Goal: Transaction & Acquisition: Purchase product/service

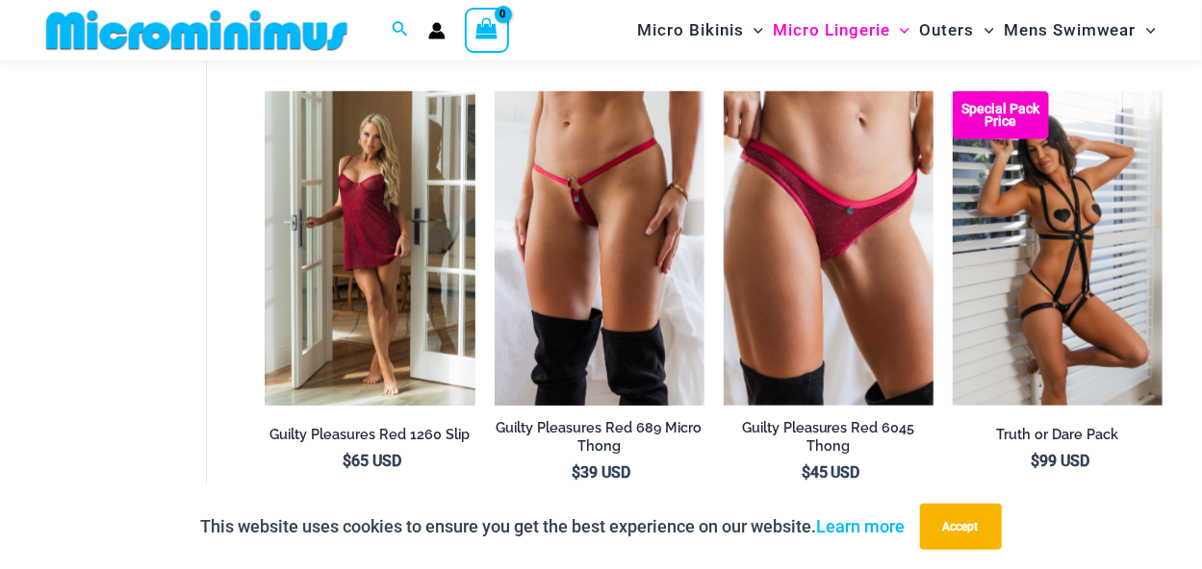
scroll to position [798, 0]
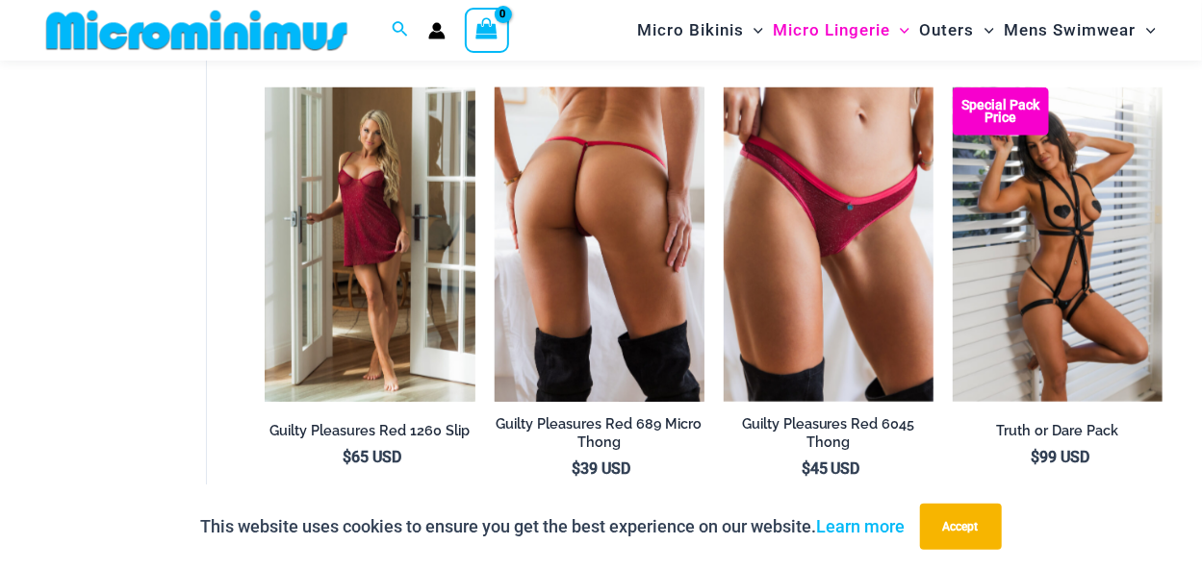
click at [581, 297] on img at bounding box center [599, 245] width 210 height 315
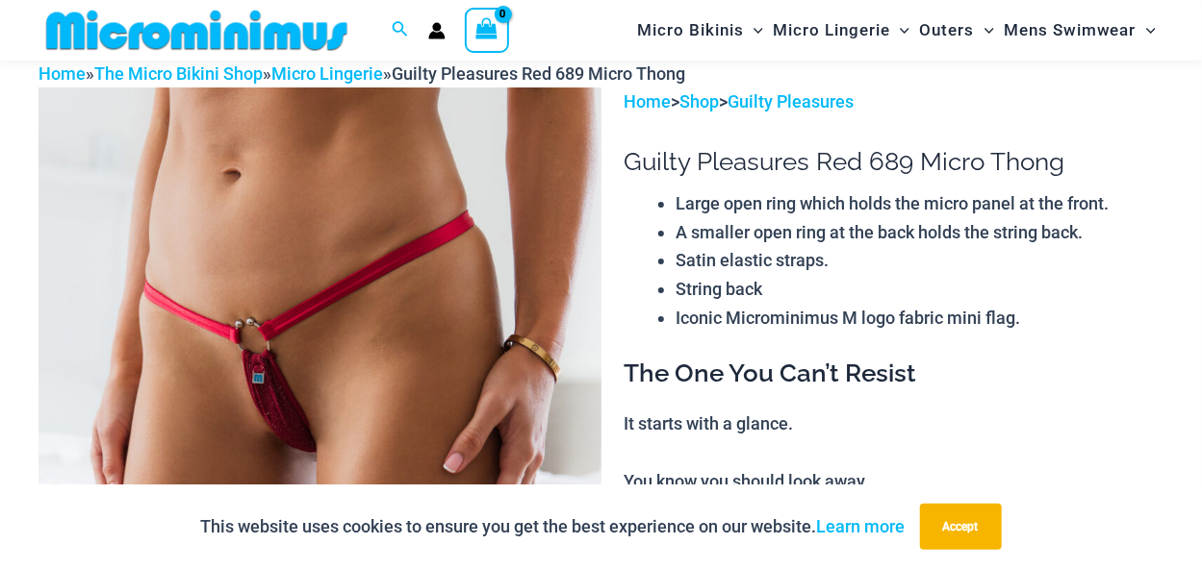
scroll to position [79, 0]
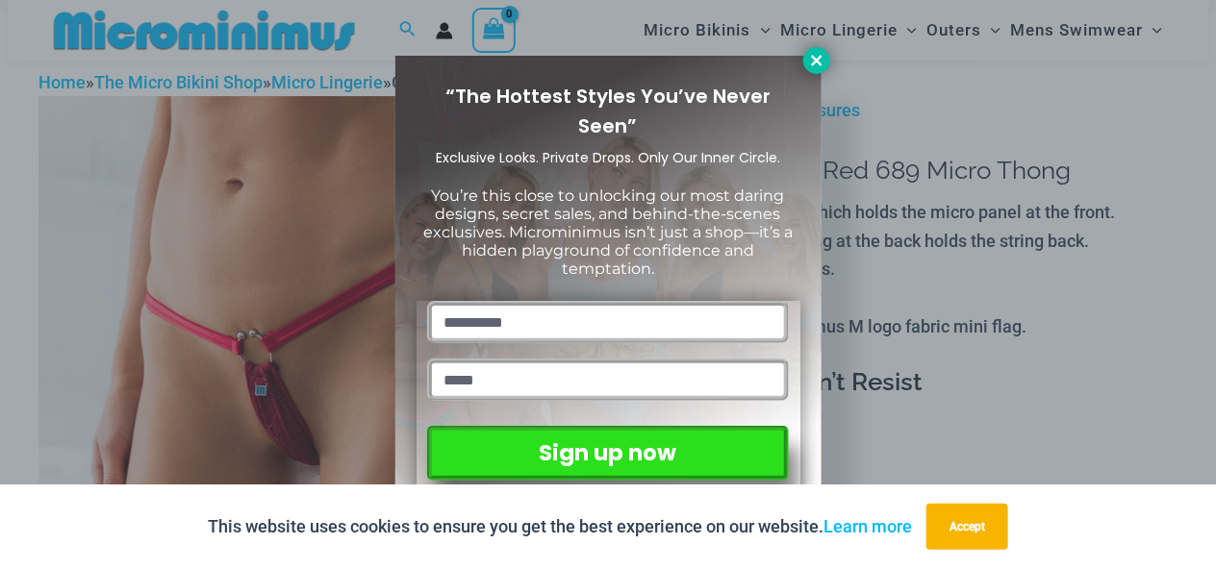
click at [814, 61] on icon at bounding box center [816, 60] width 11 height 11
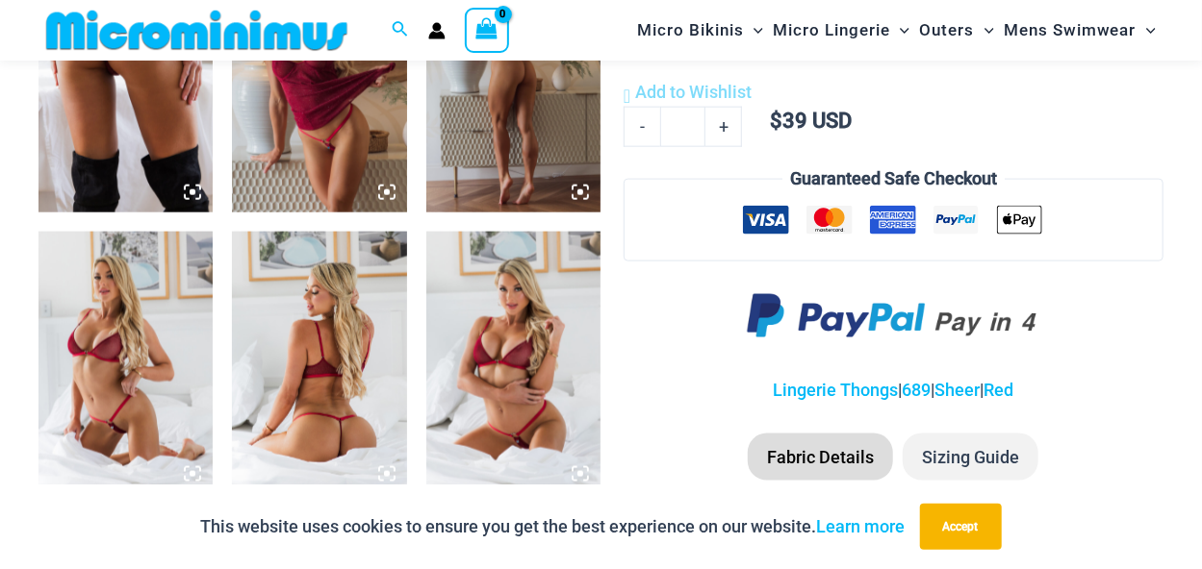
click at [480, 319] on img at bounding box center [513, 363] width 174 height 262
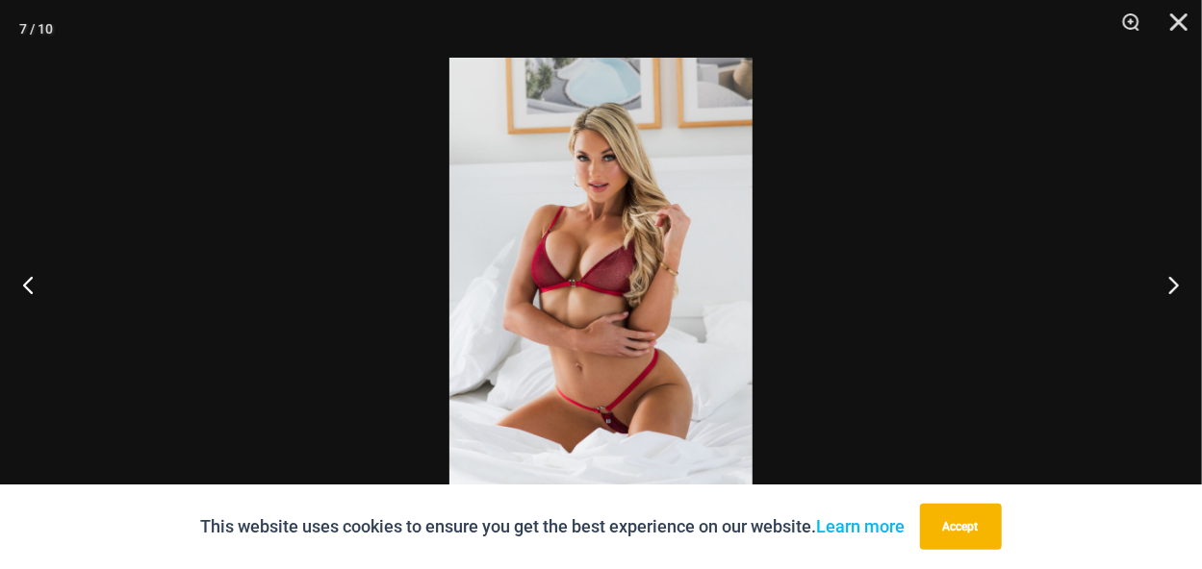
scroll to position [1244, 0]
click at [409, 350] on div at bounding box center [601, 284] width 1202 height 569
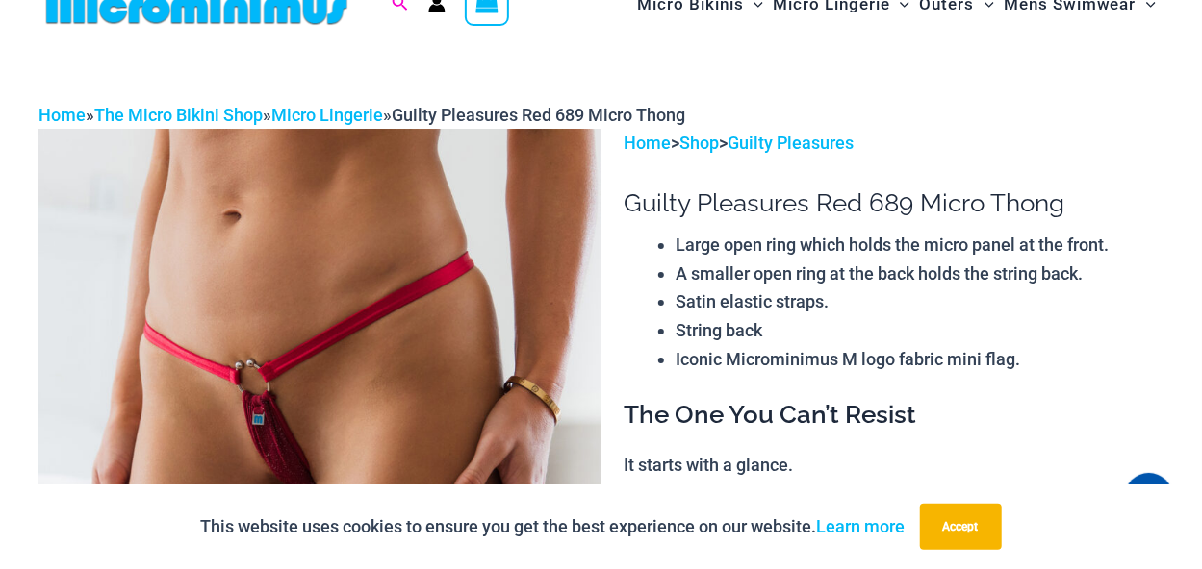
scroll to position [0, 0]
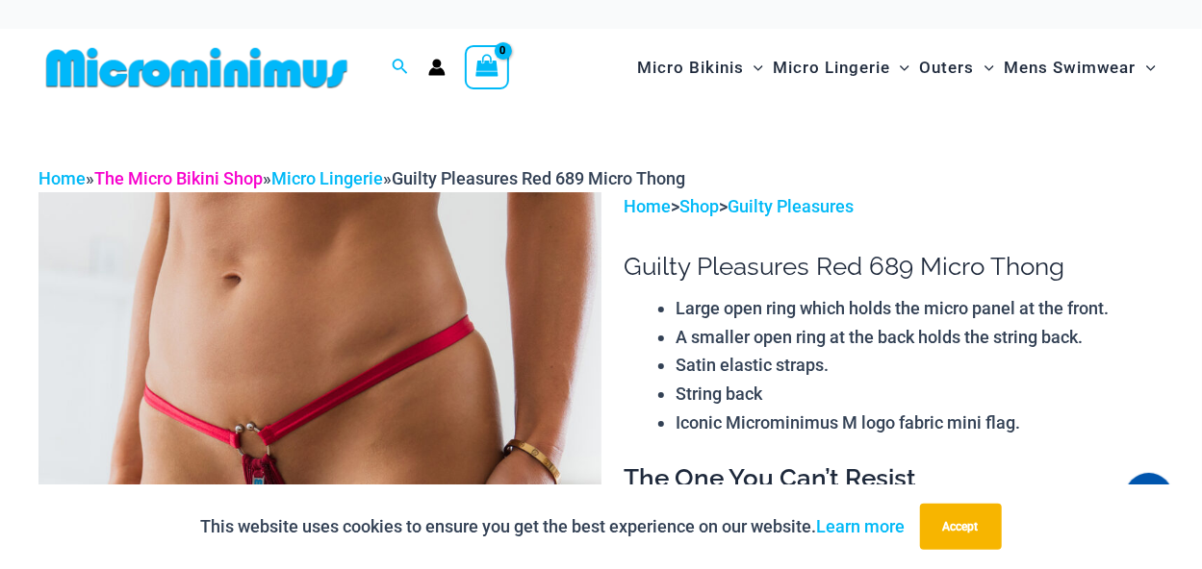
click at [179, 183] on link "The Micro Bikini Shop" at bounding box center [178, 178] width 168 height 20
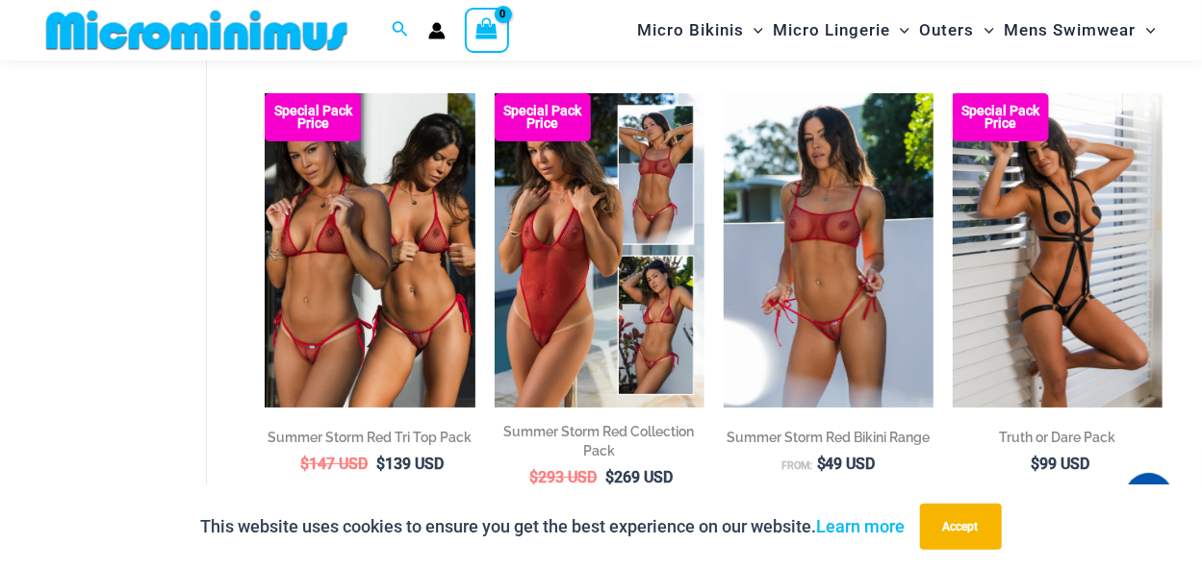
scroll to position [3462, 0]
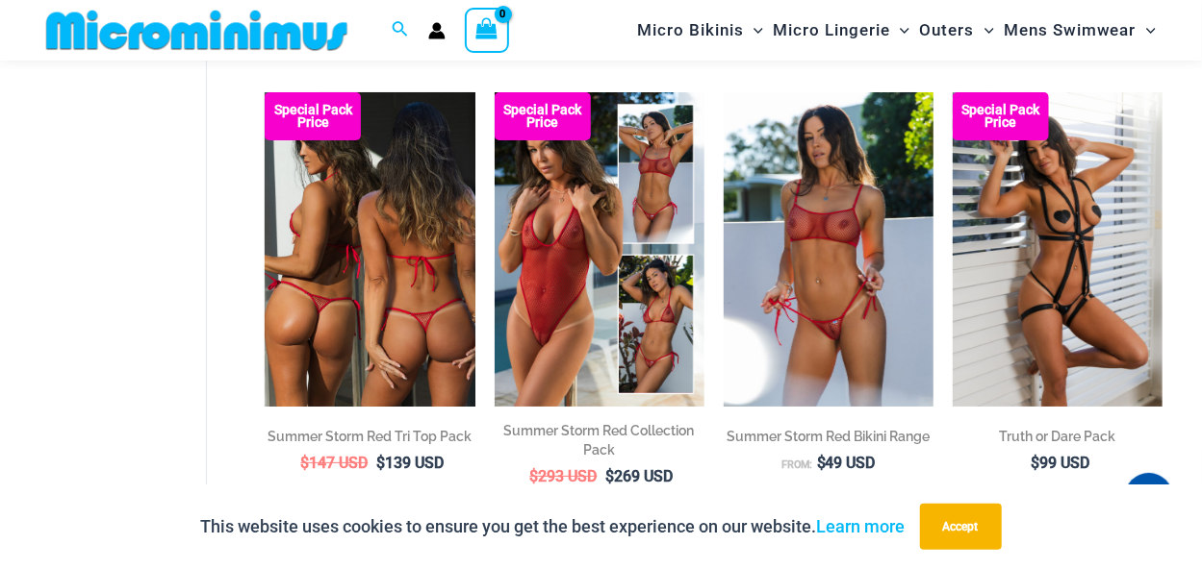
click at [359, 273] on img at bounding box center [370, 249] width 210 height 315
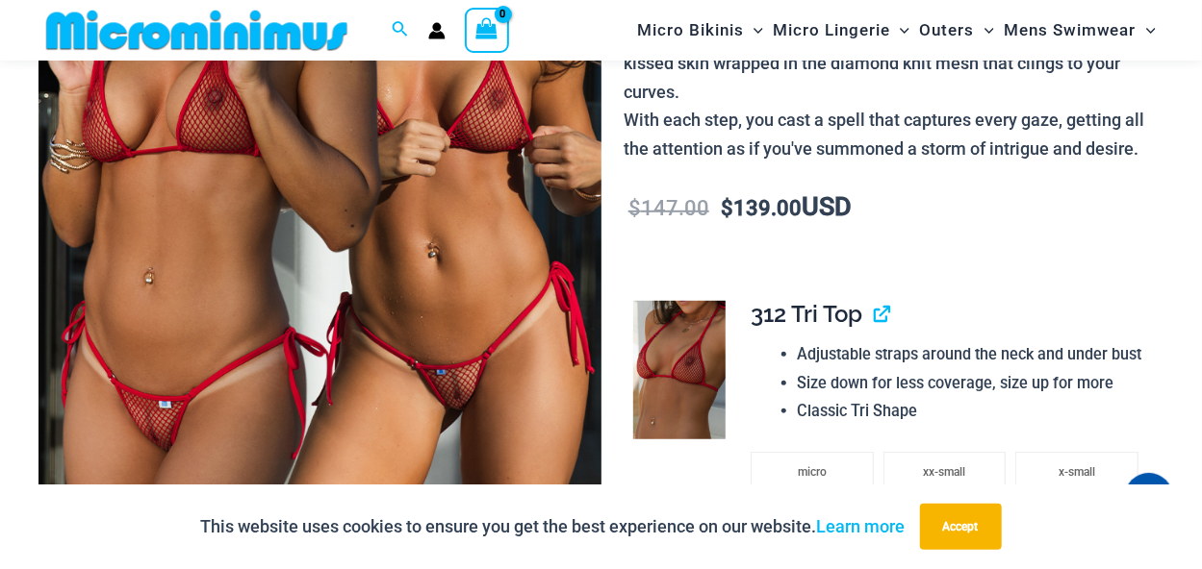
scroll to position [455, 0]
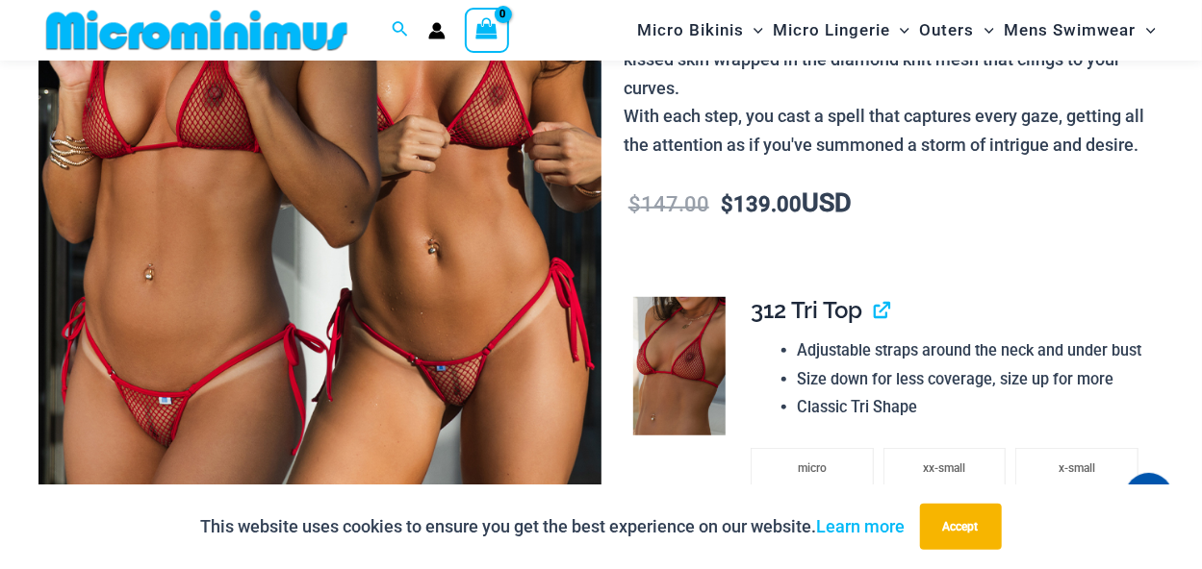
click at [359, 273] on img at bounding box center [319, 142] width 563 height 844
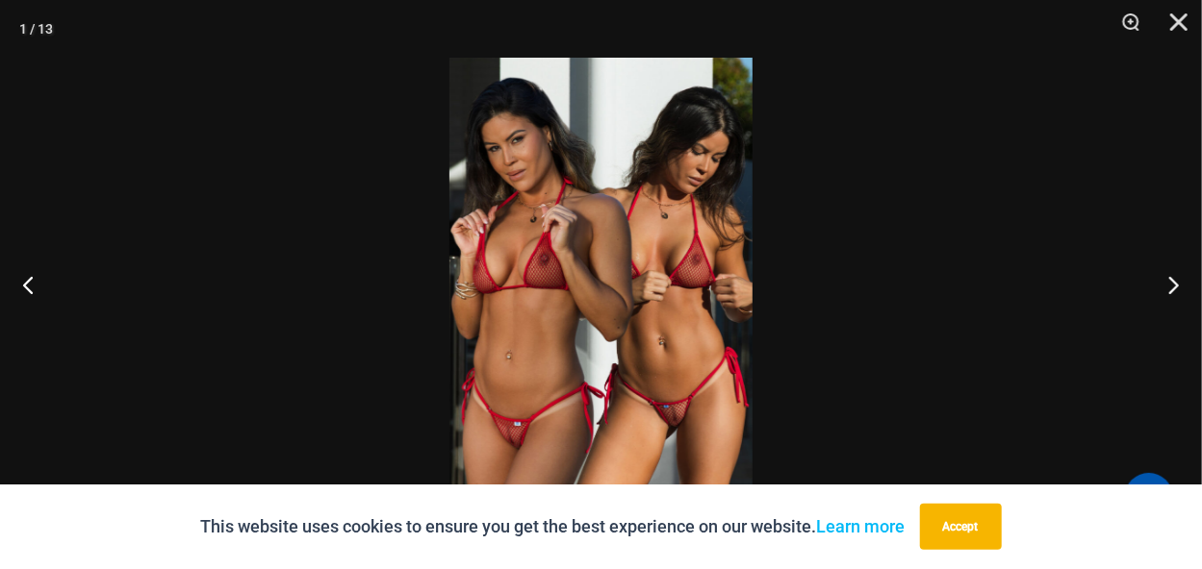
click at [659, 376] on img at bounding box center [600, 285] width 303 height 454
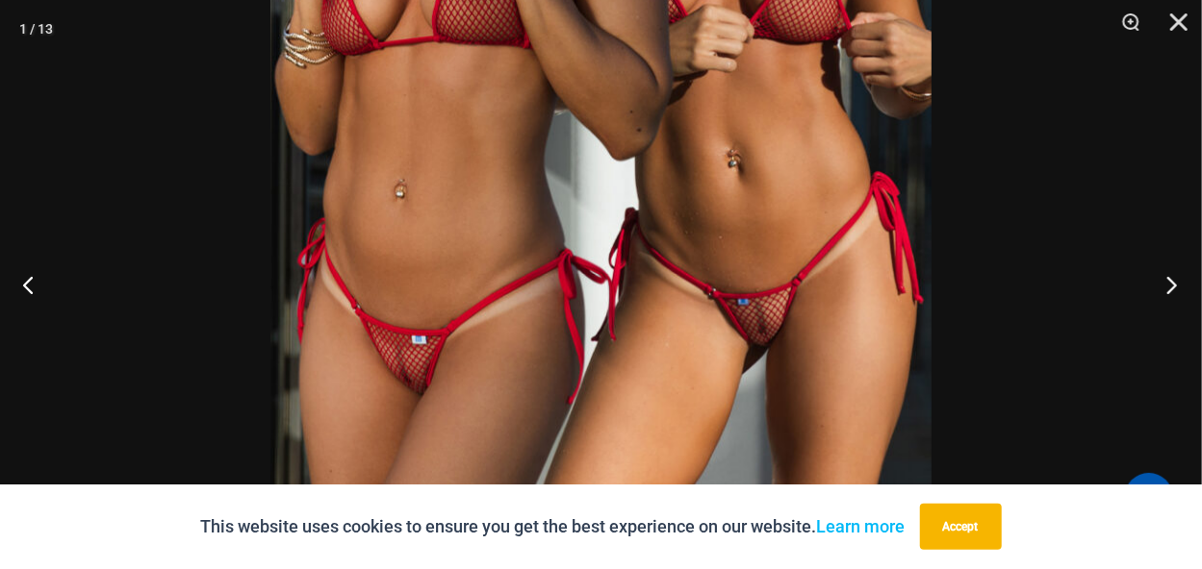
click at [1173, 280] on button "Next" at bounding box center [1165, 285] width 72 height 96
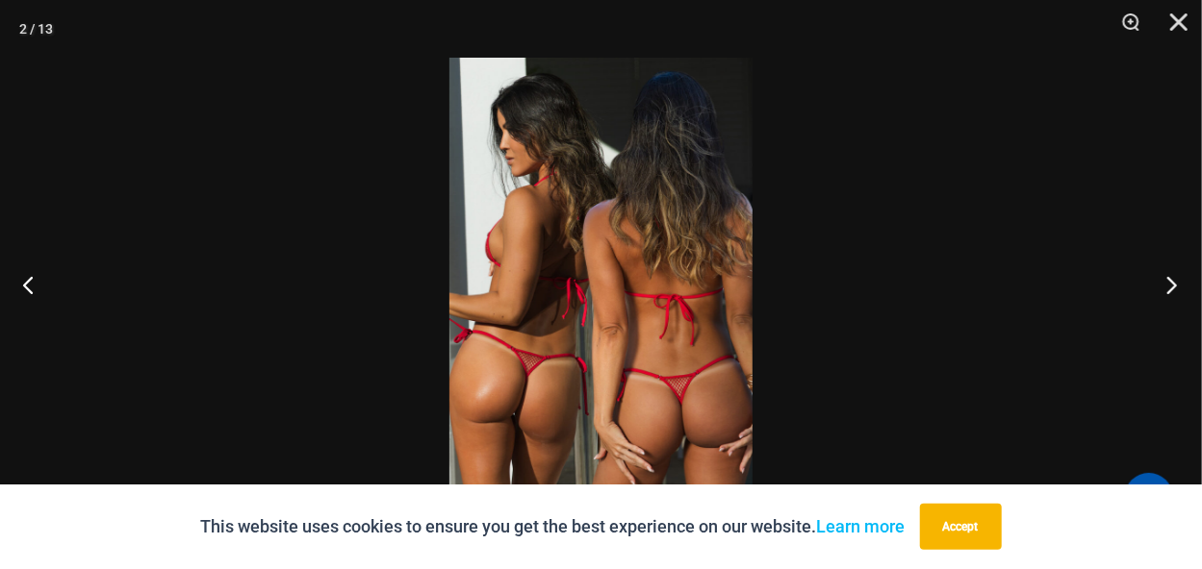
click at [1169, 280] on button "Next" at bounding box center [1165, 285] width 72 height 96
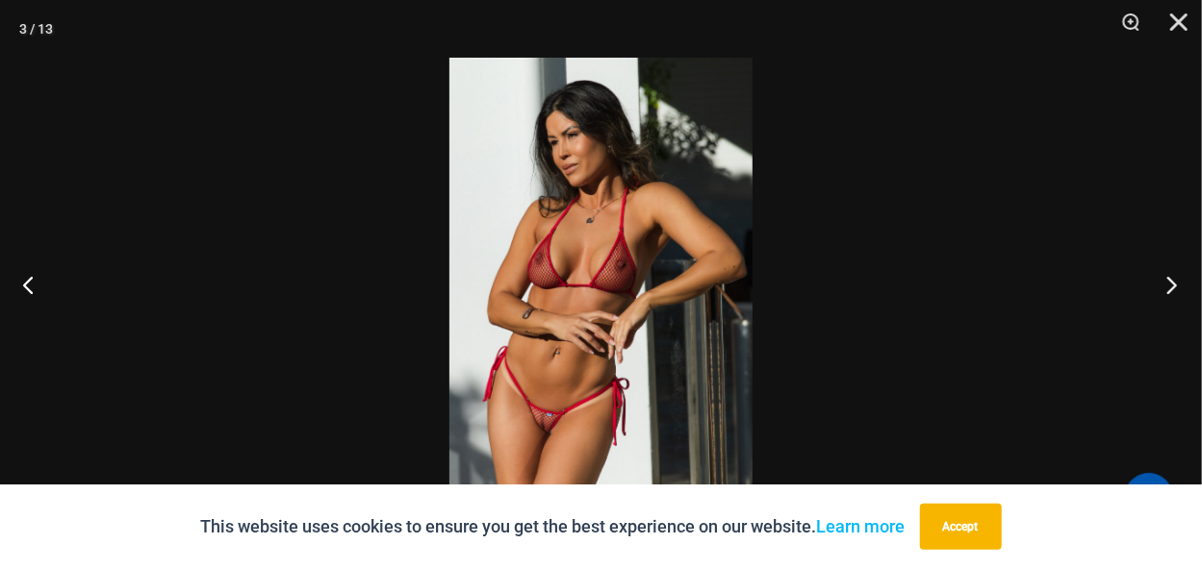
click at [1169, 280] on button "Next" at bounding box center [1165, 285] width 72 height 96
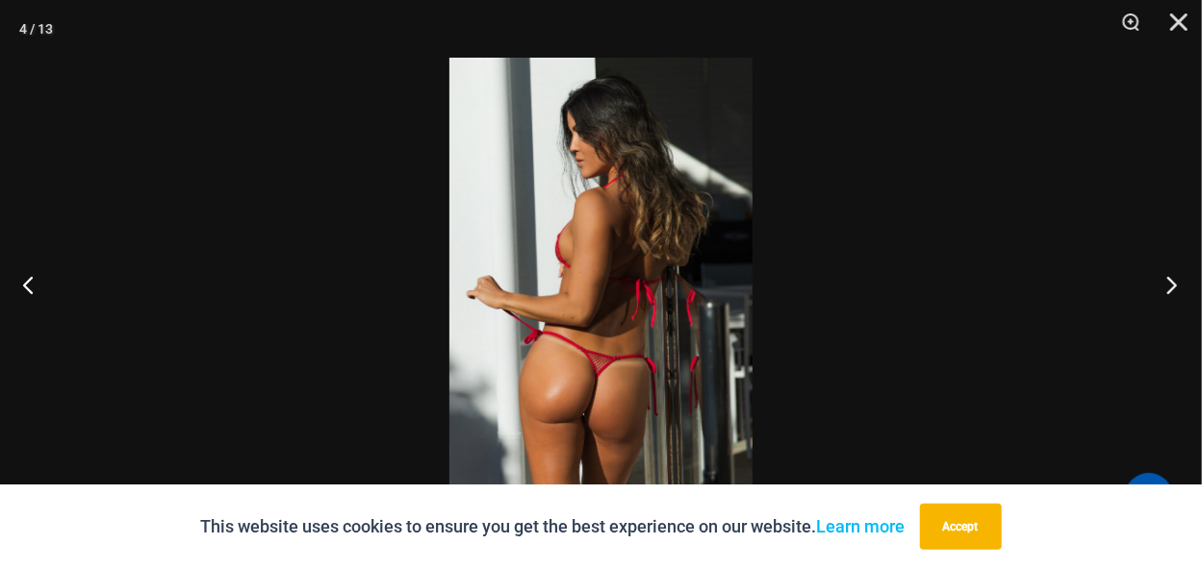
click at [1169, 280] on button "Next" at bounding box center [1165, 285] width 72 height 96
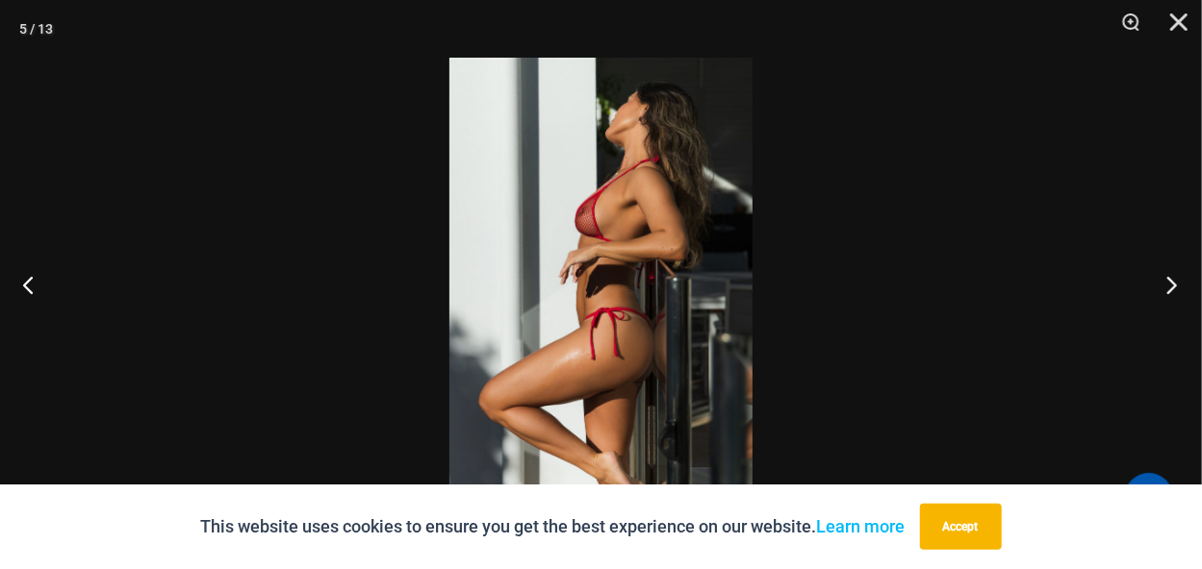
click at [1169, 280] on button "Next" at bounding box center [1165, 285] width 72 height 96
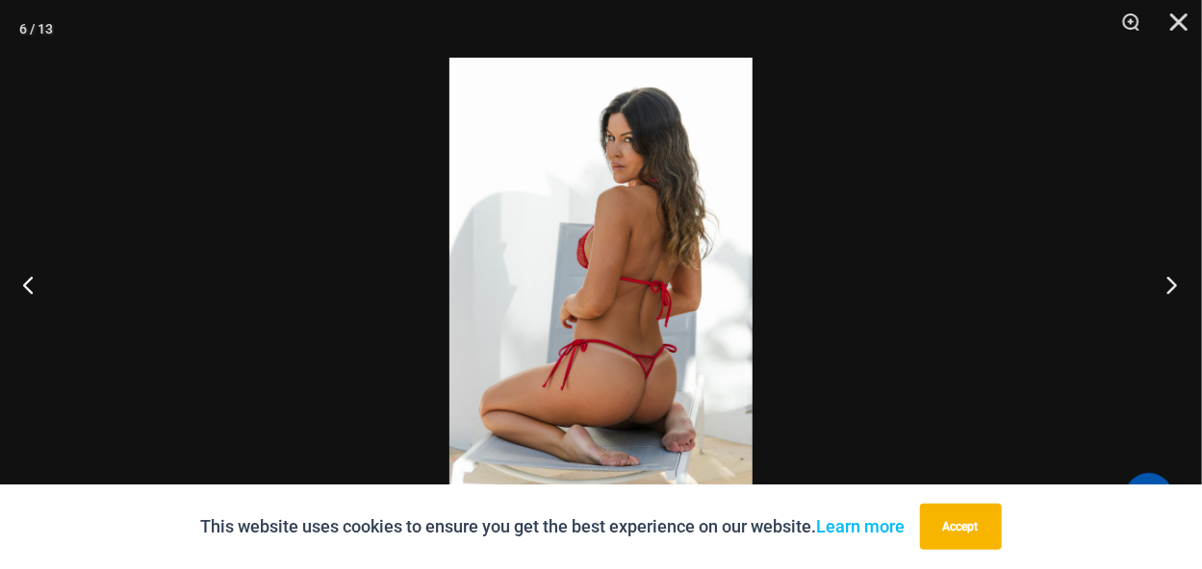
click at [1169, 280] on button "Next" at bounding box center [1165, 285] width 72 height 96
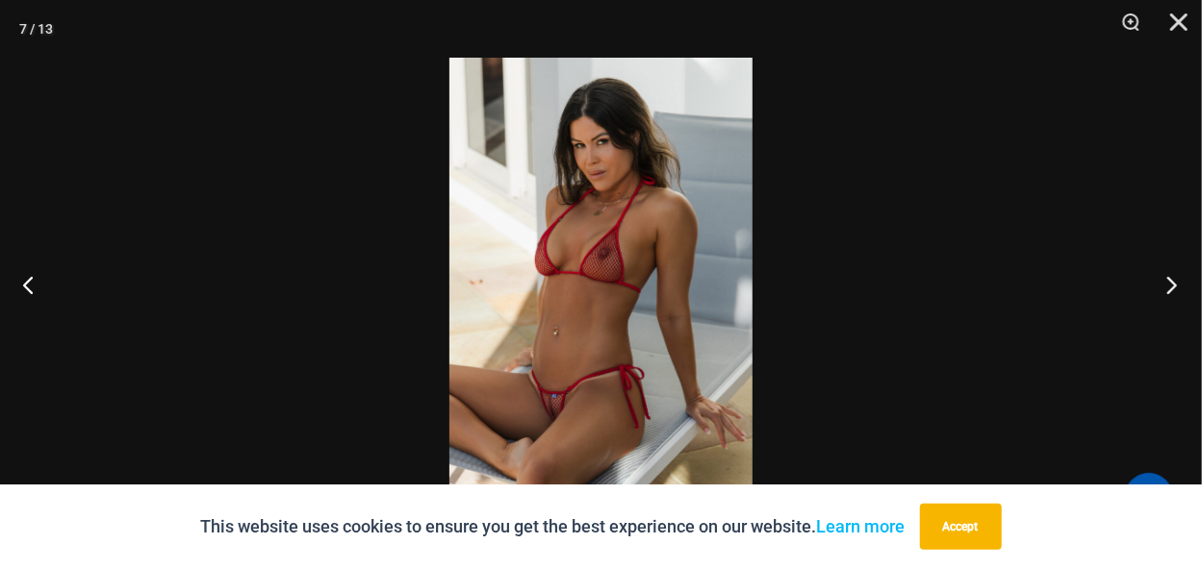
click at [1169, 280] on button "Next" at bounding box center [1165, 285] width 72 height 96
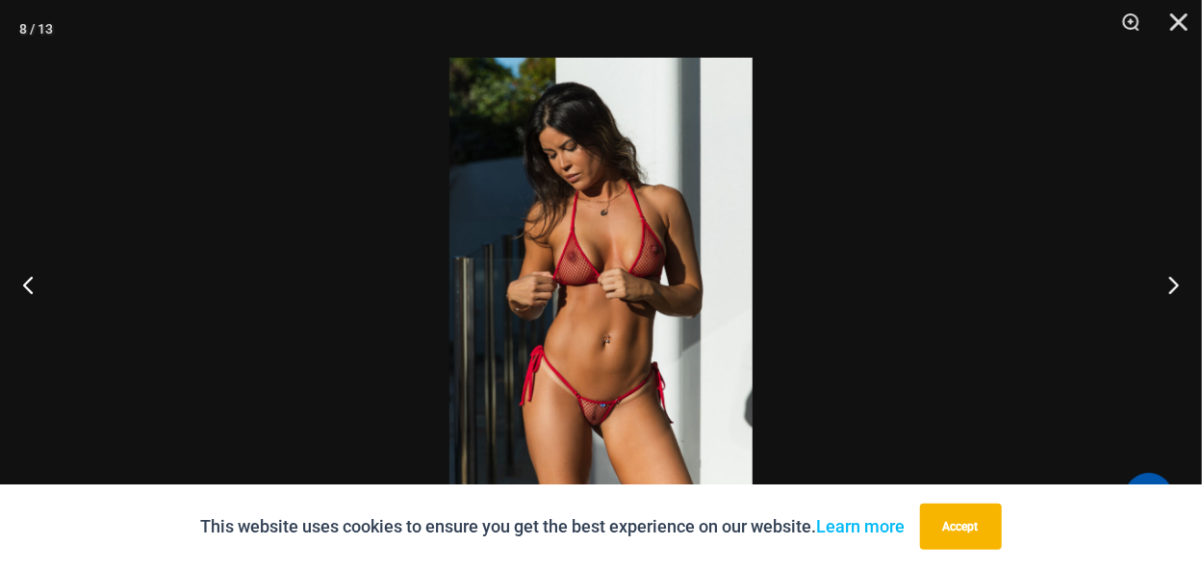
click at [688, 282] on img at bounding box center [600, 285] width 303 height 454
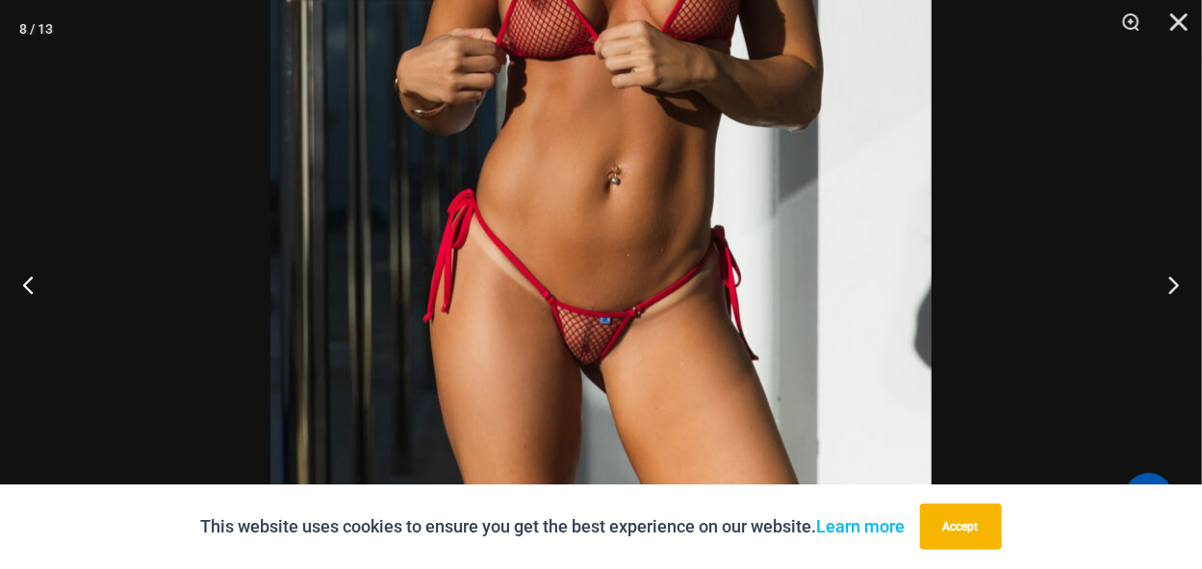
click at [1178, 280] on button "Next" at bounding box center [1165, 285] width 72 height 96
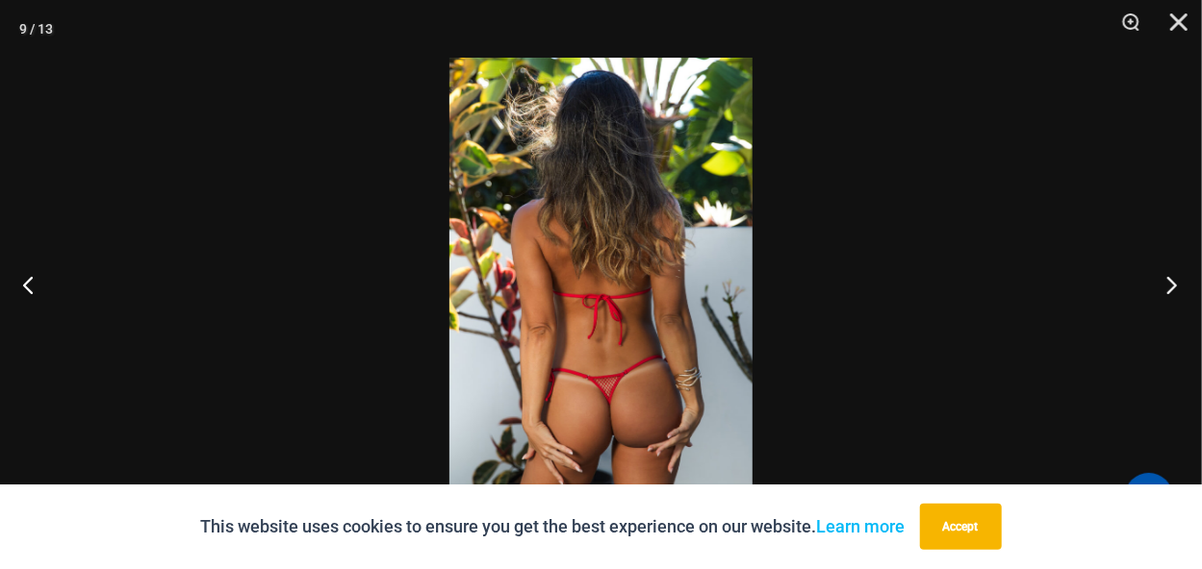
click at [1171, 283] on button "Next" at bounding box center [1165, 285] width 72 height 96
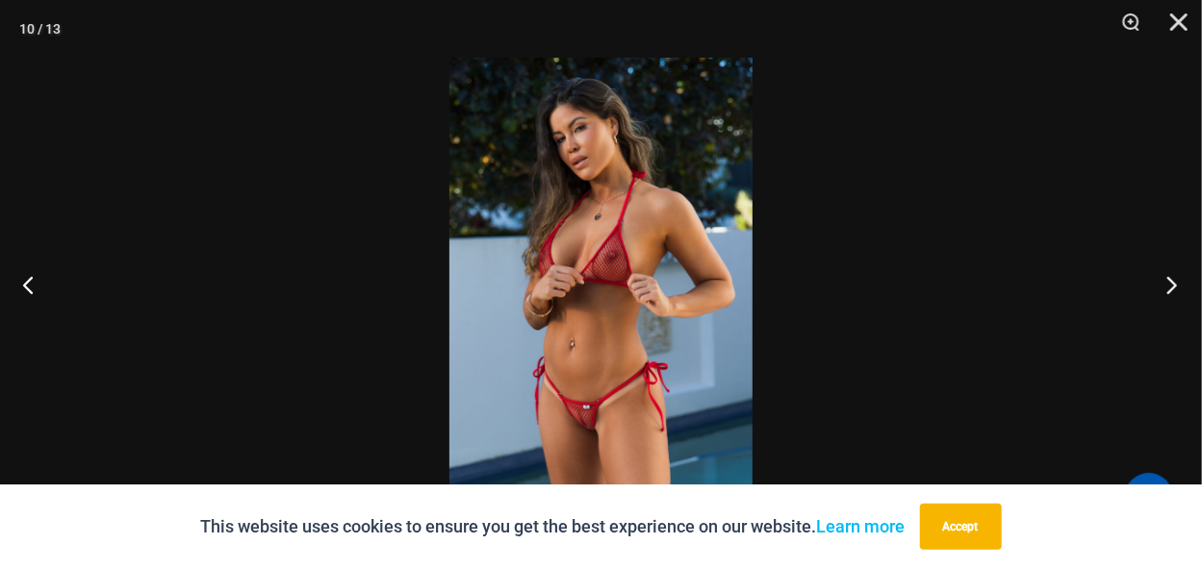
click at [1171, 283] on button "Next" at bounding box center [1165, 285] width 72 height 96
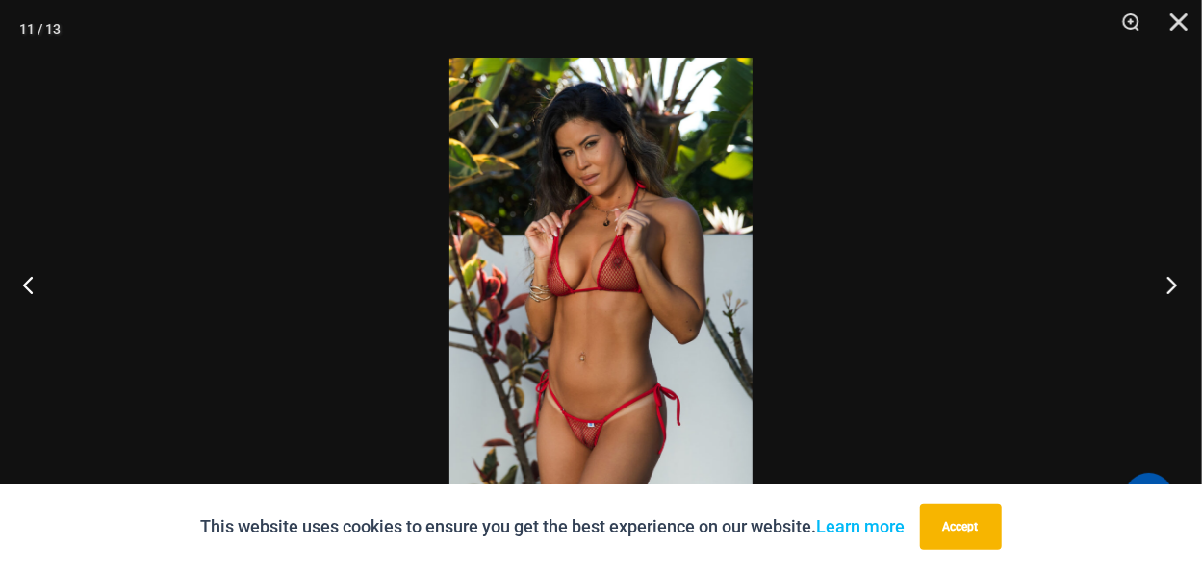
click at [1171, 283] on button "Next" at bounding box center [1165, 285] width 72 height 96
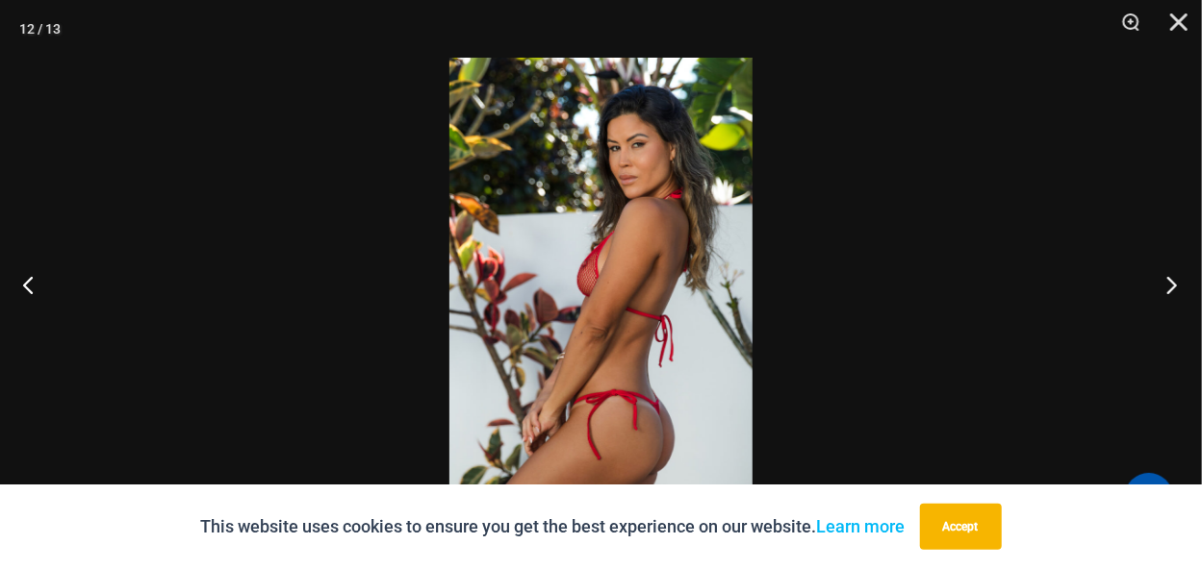
click at [1171, 283] on button "Next" at bounding box center [1165, 285] width 72 height 96
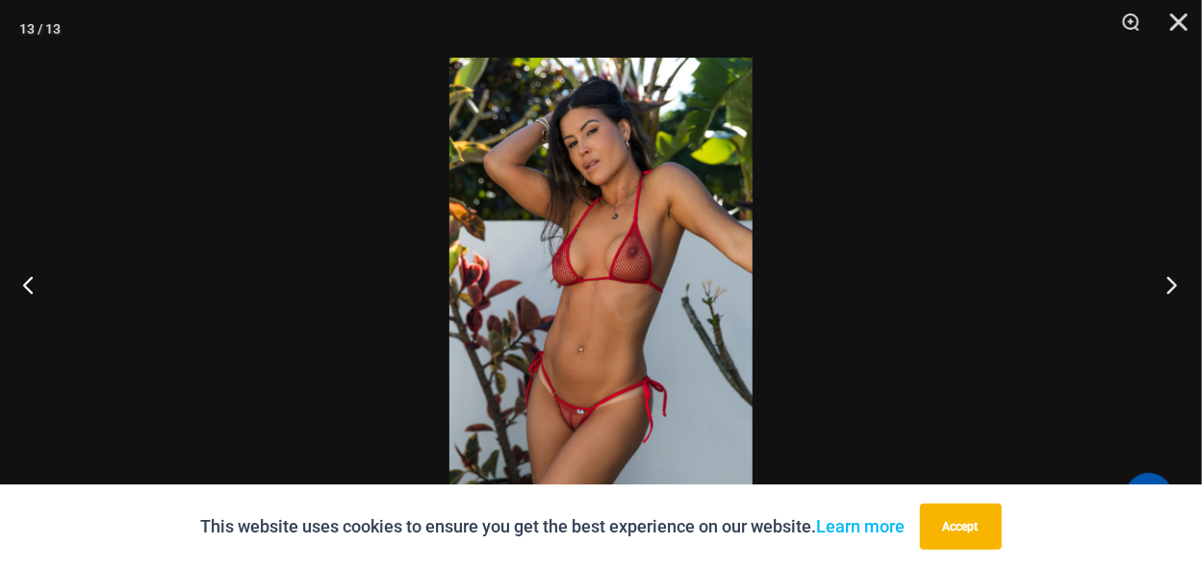
click at [1171, 283] on button "Next" at bounding box center [1165, 285] width 72 height 96
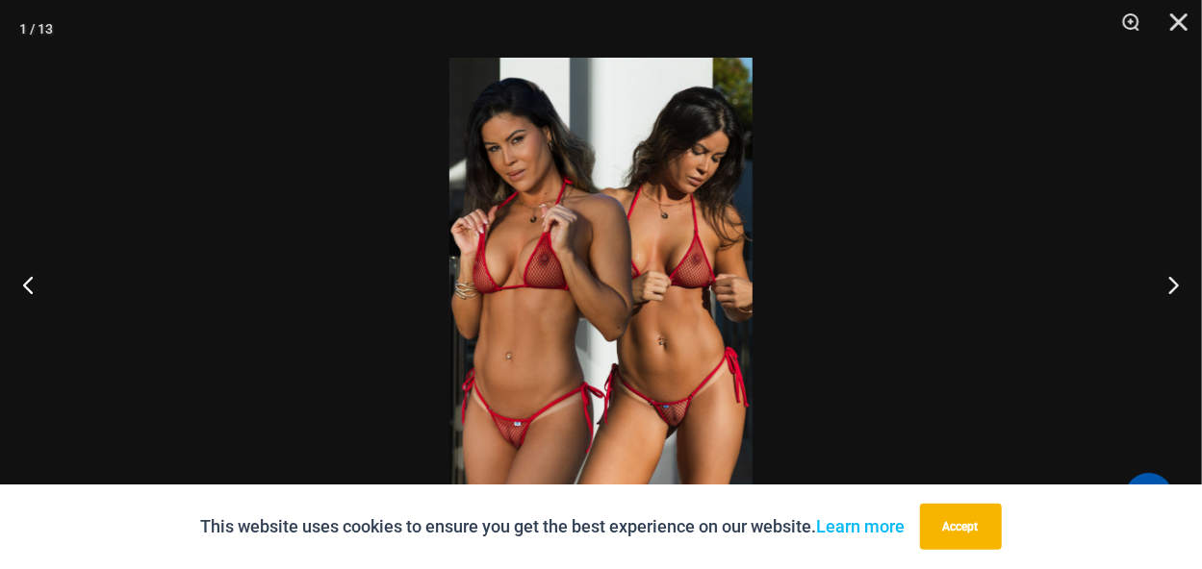
click at [660, 401] on img at bounding box center [600, 285] width 303 height 454
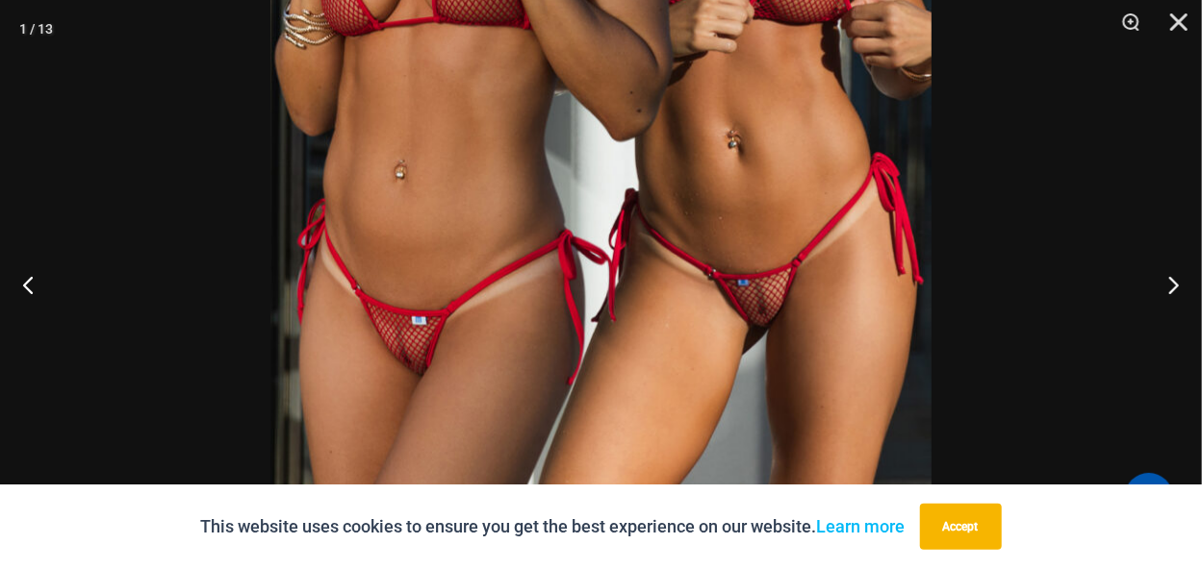
click at [644, 379] on img at bounding box center [600, 16] width 661 height 991
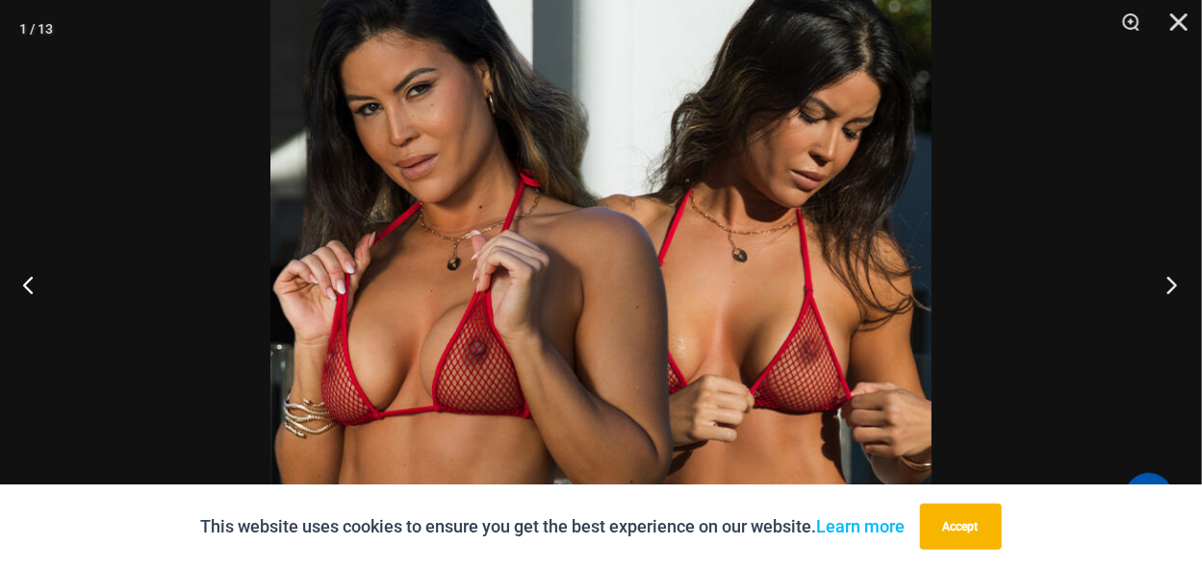
click at [1171, 287] on button "Next" at bounding box center [1165, 285] width 72 height 96
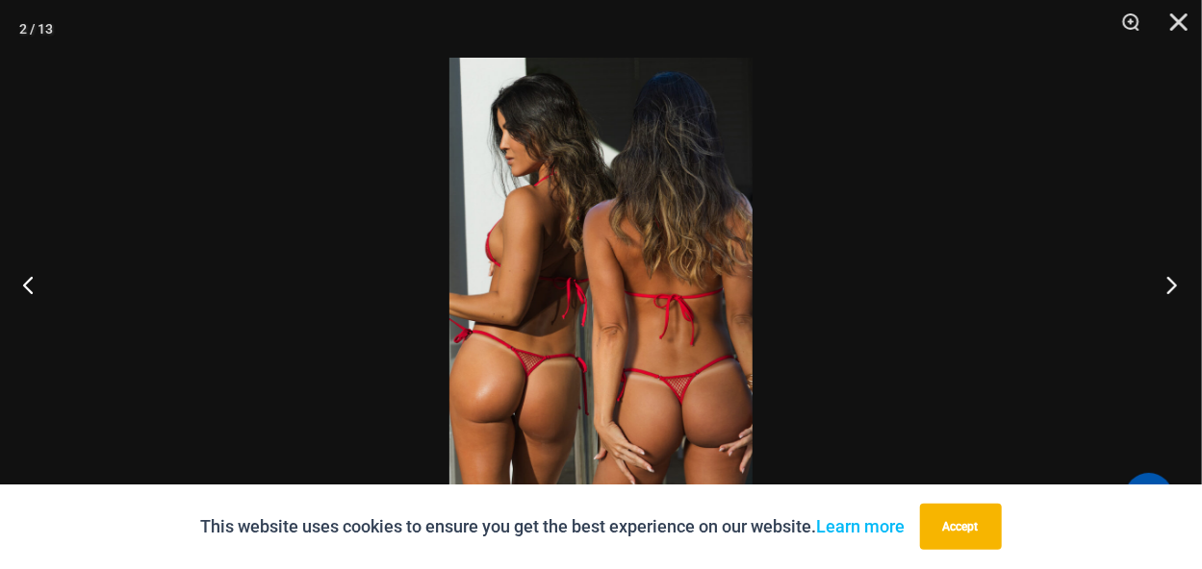
click at [1171, 287] on button "Next" at bounding box center [1165, 285] width 72 height 96
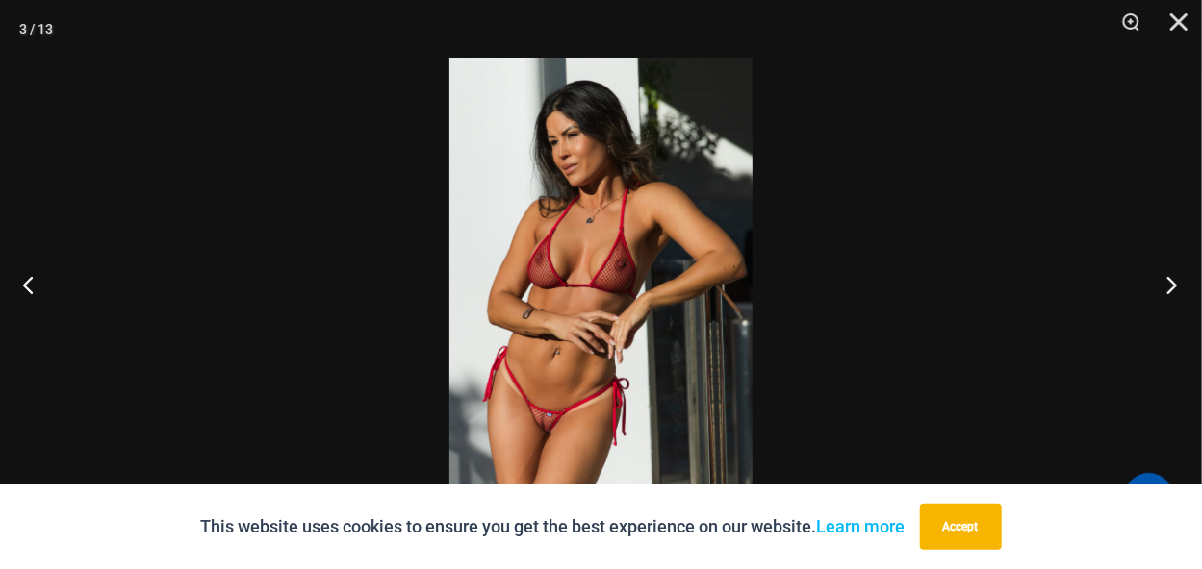
click at [1171, 287] on button "Next" at bounding box center [1165, 285] width 72 height 96
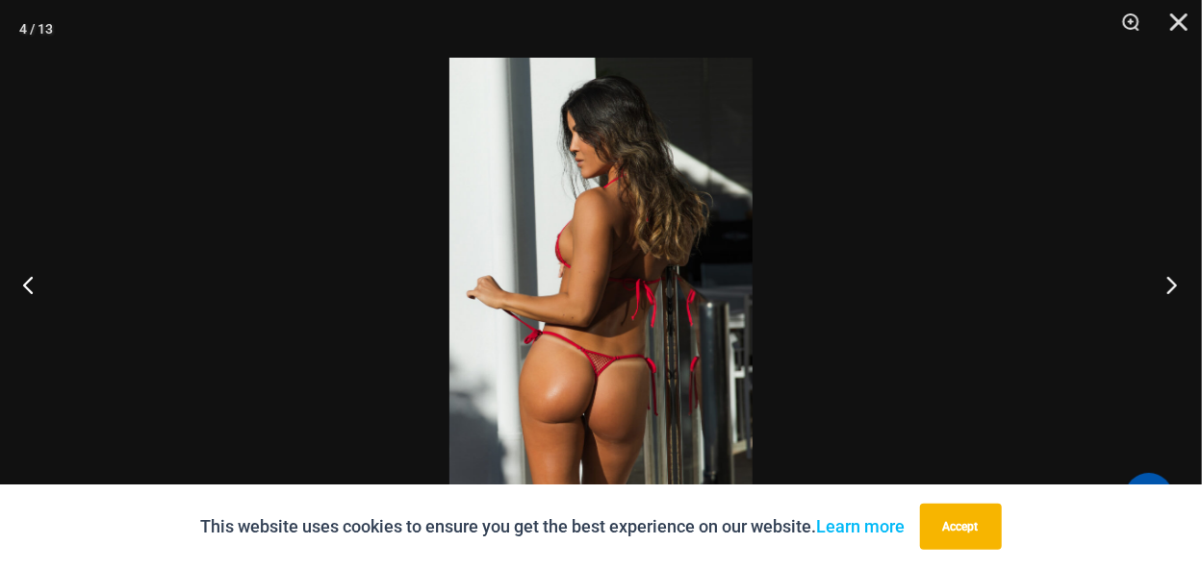
click at [1171, 287] on button "Next" at bounding box center [1165, 285] width 72 height 96
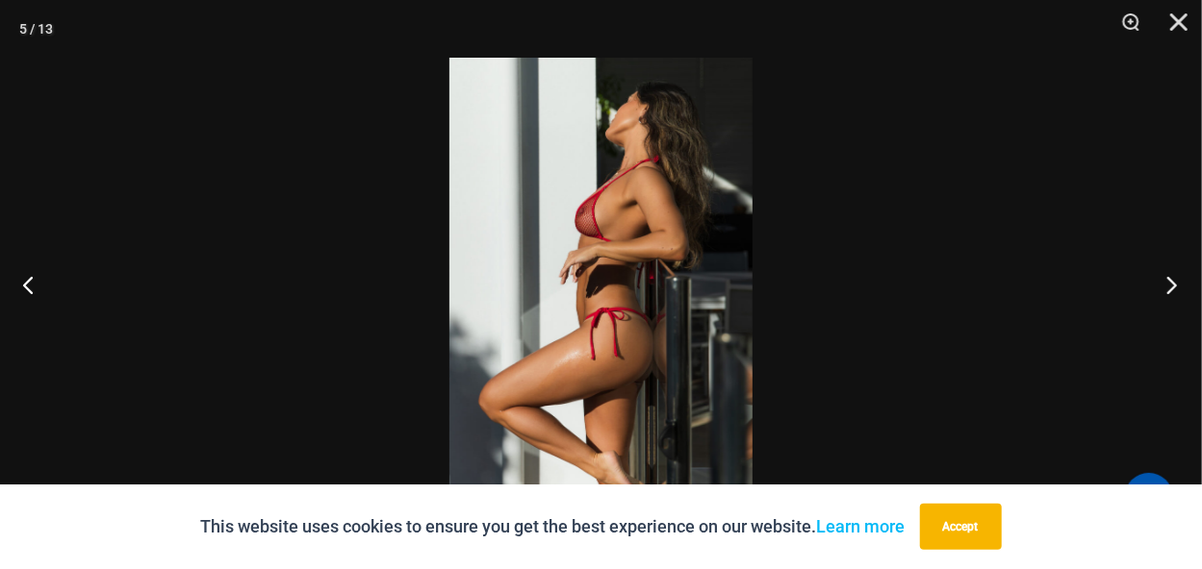
click at [1171, 287] on button "Next" at bounding box center [1165, 285] width 72 height 96
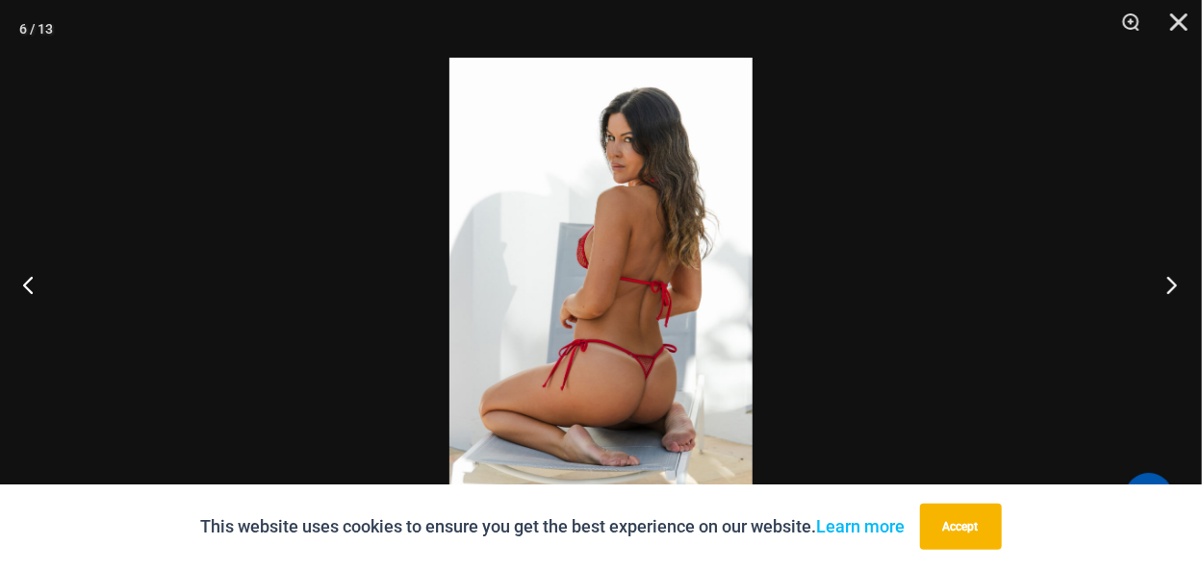
click at [1171, 287] on button "Next" at bounding box center [1165, 285] width 72 height 96
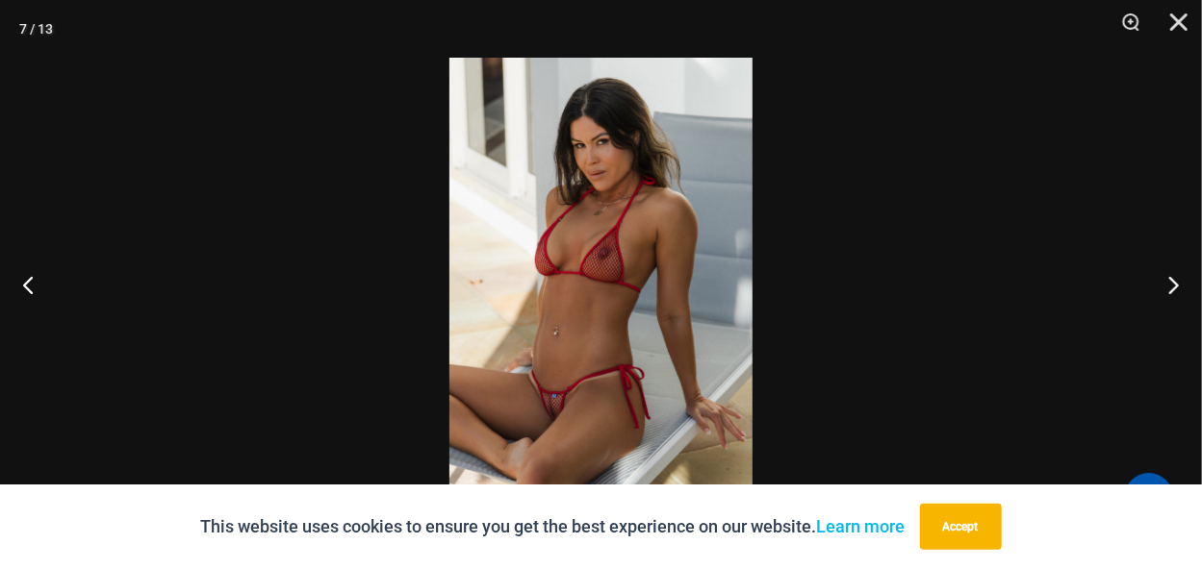
click at [618, 363] on img at bounding box center [600, 285] width 303 height 454
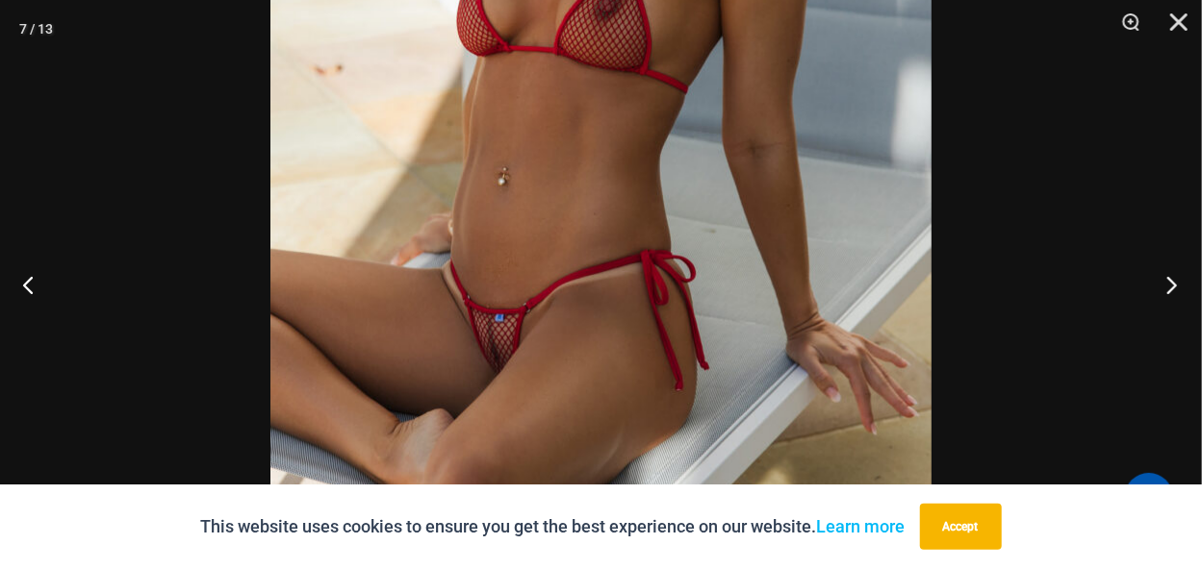
click at [1170, 284] on button "Next" at bounding box center [1165, 285] width 72 height 96
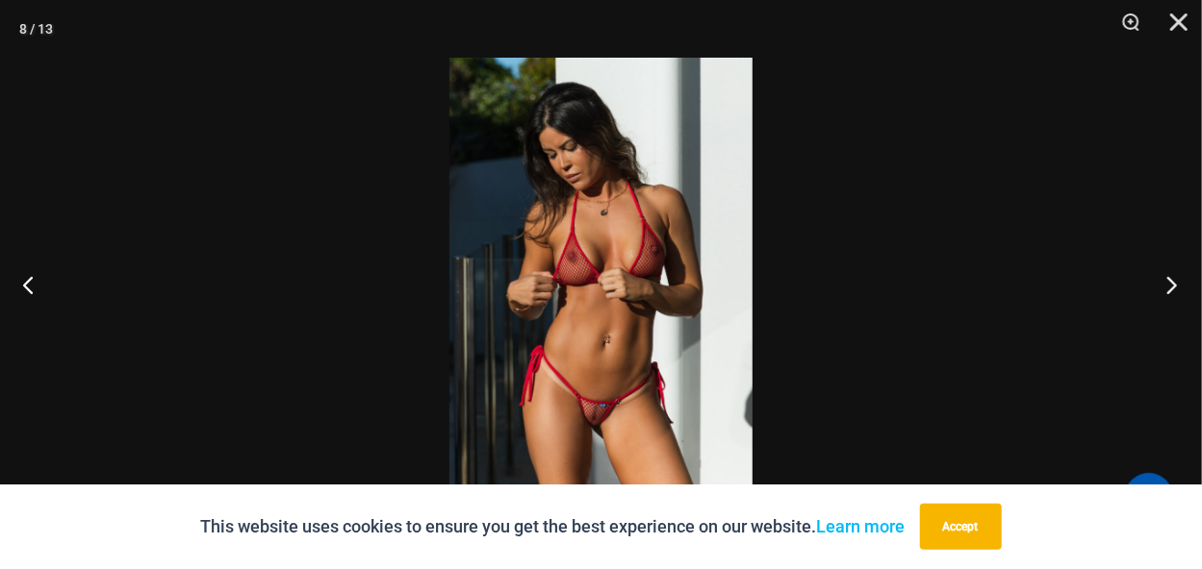
click at [1170, 284] on button "Next" at bounding box center [1165, 285] width 72 height 96
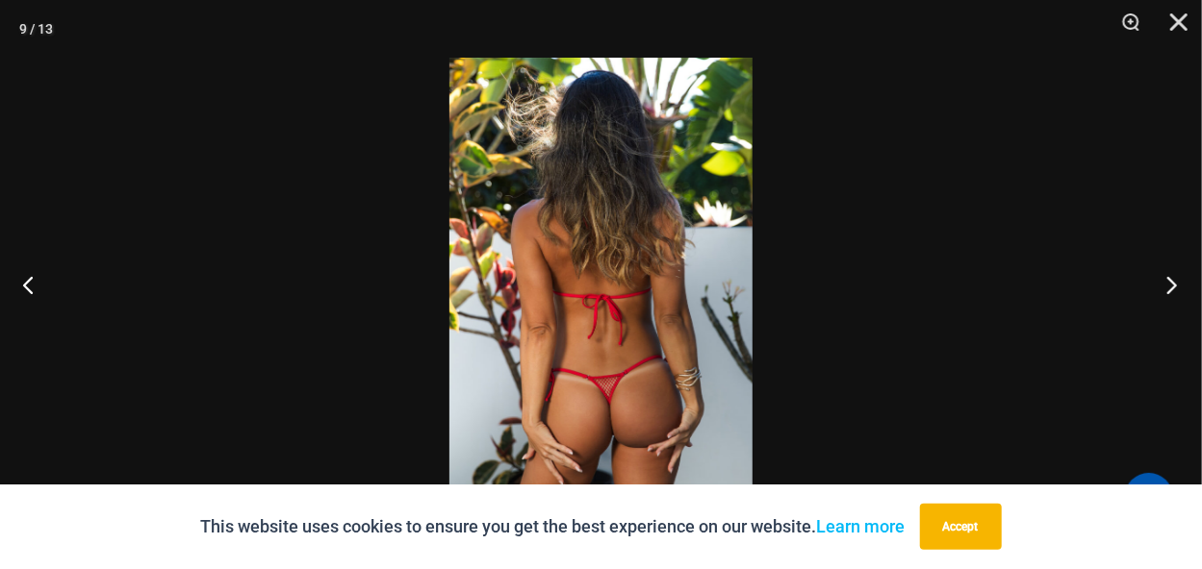
click at [1172, 283] on button "Next" at bounding box center [1165, 285] width 72 height 96
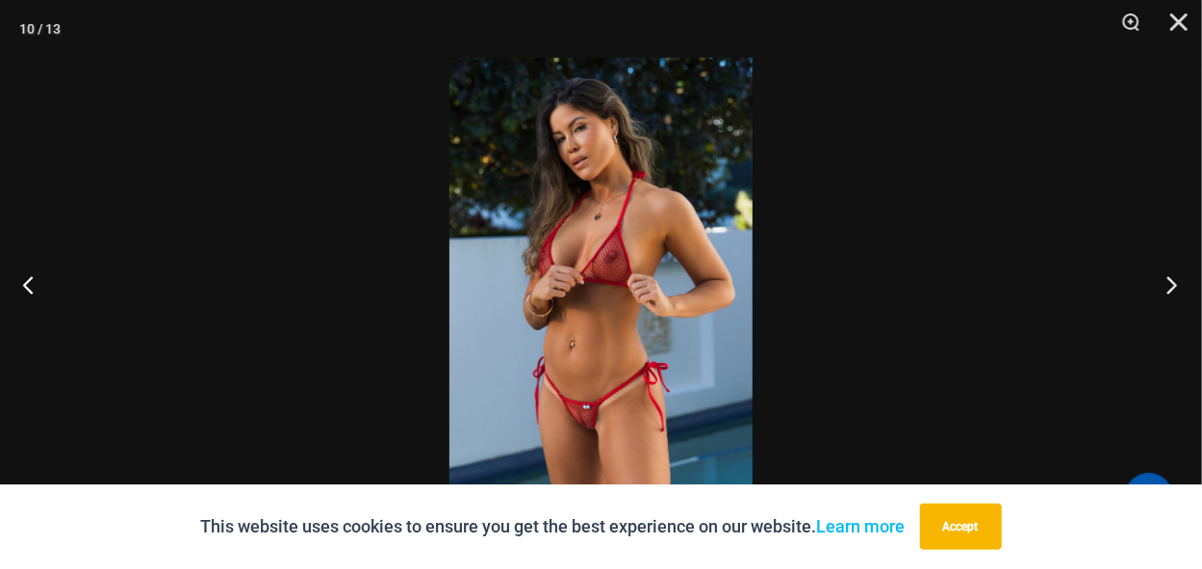
click at [1166, 279] on button "Next" at bounding box center [1165, 285] width 72 height 96
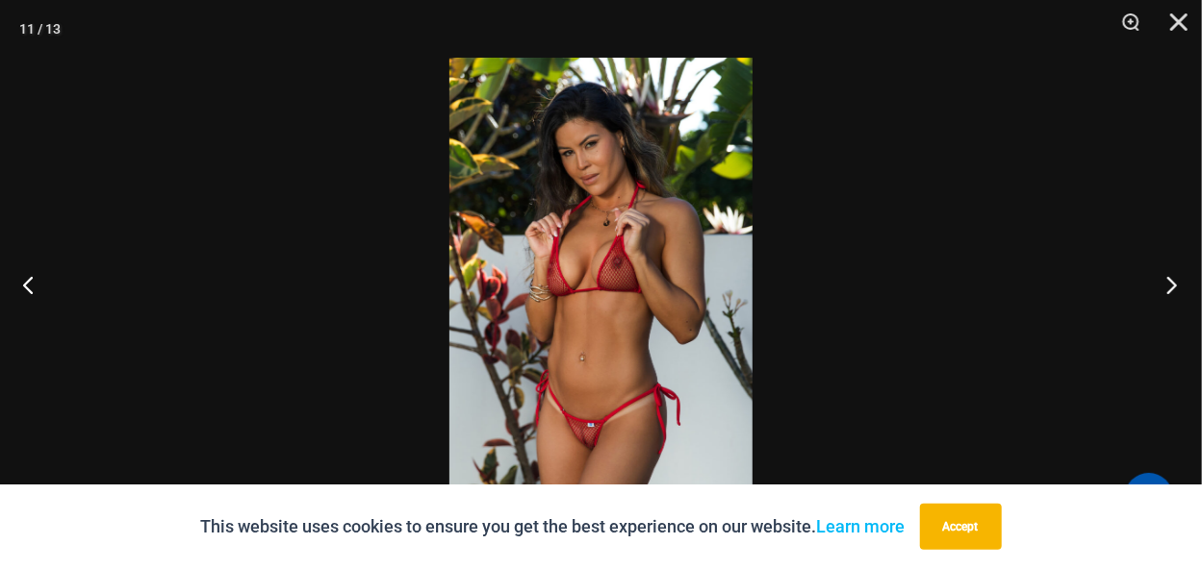
click at [1166, 279] on button "Next" at bounding box center [1165, 285] width 72 height 96
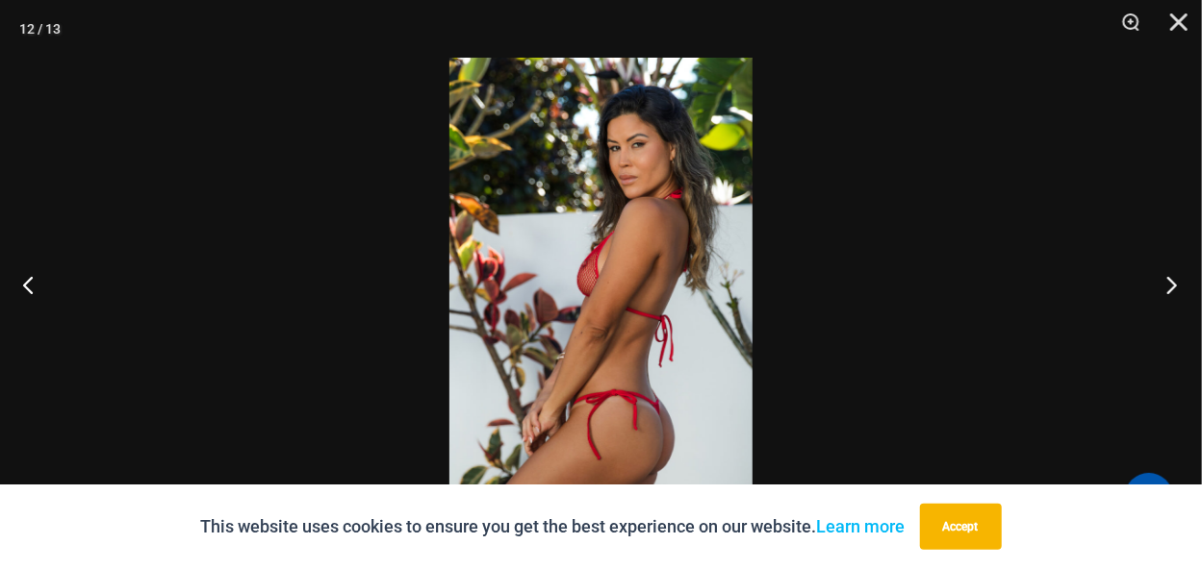
click at [1166, 279] on button "Next" at bounding box center [1165, 285] width 72 height 96
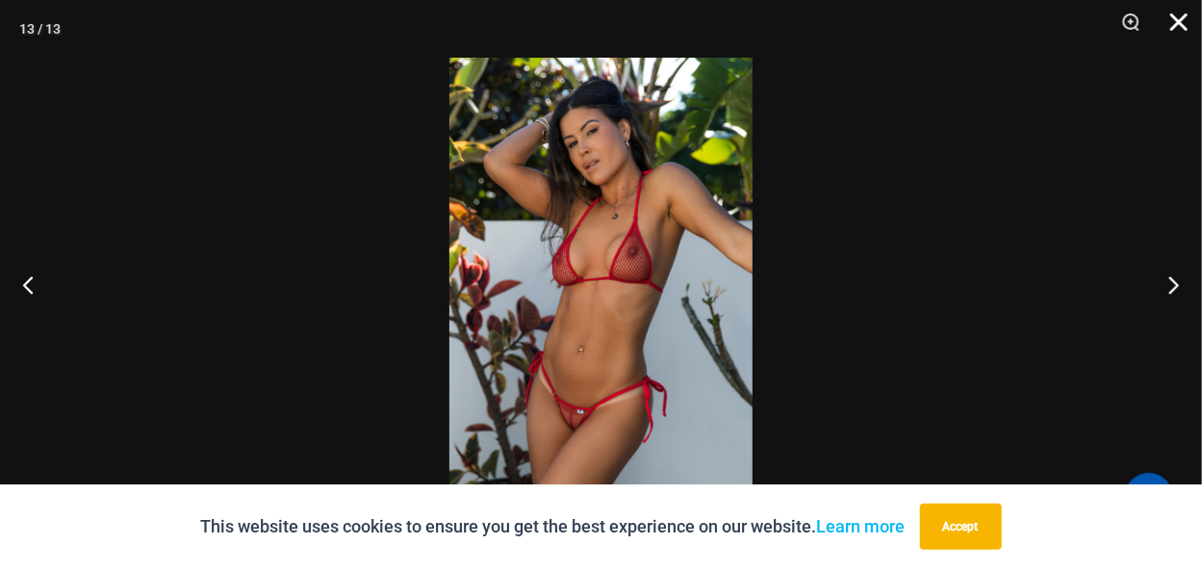
click at [1178, 24] on button "Close" at bounding box center [1172, 29] width 48 height 58
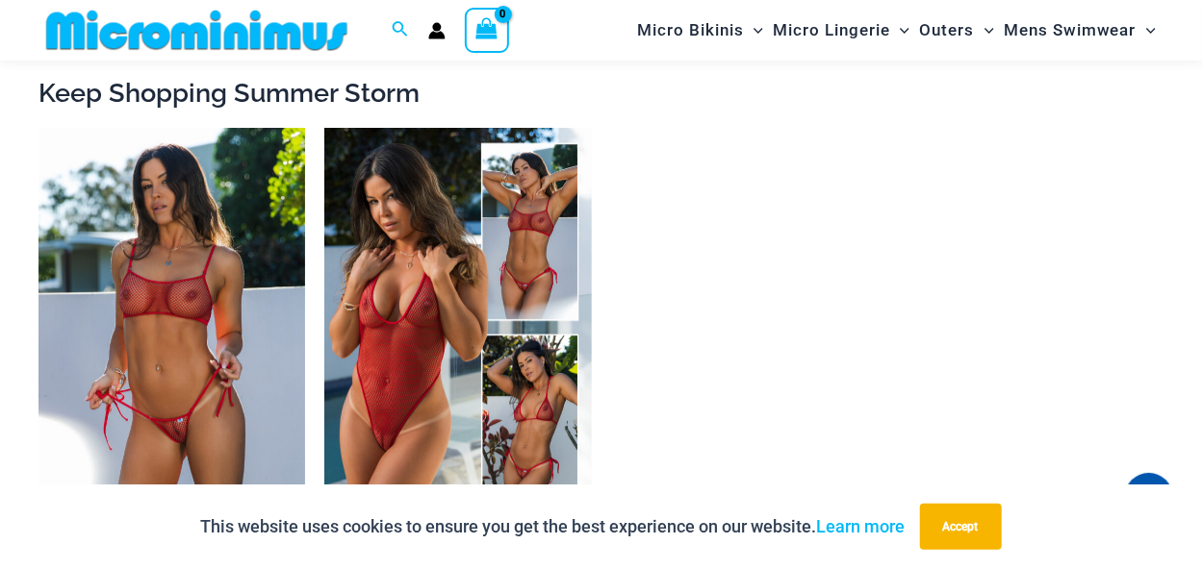
scroll to position [2910, 0]
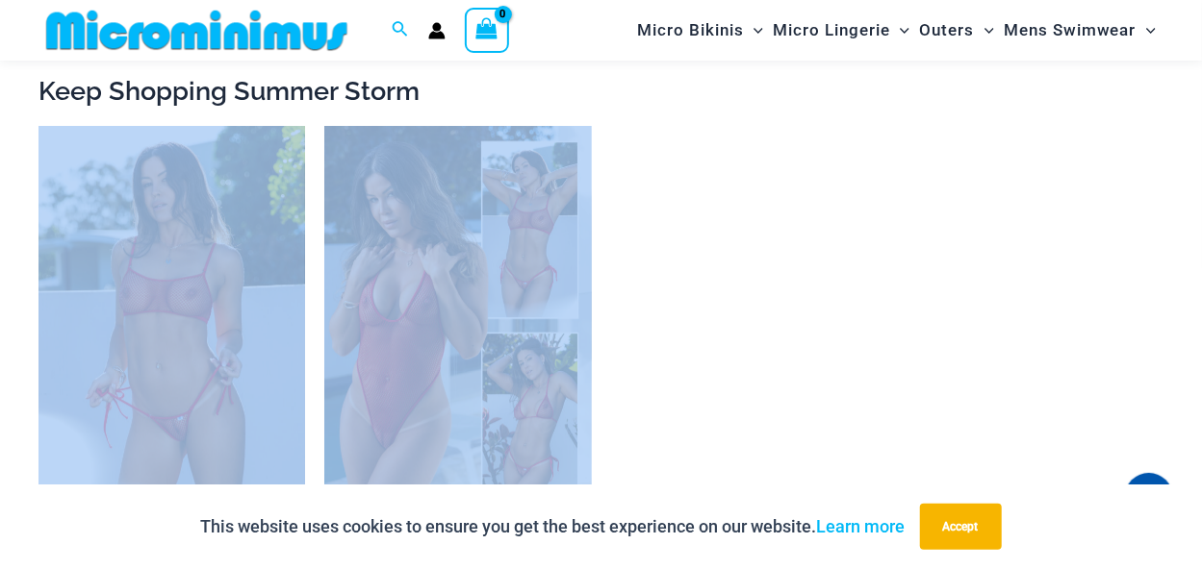
drag, startPoint x: 982, startPoint y: 201, endPoint x: 976, endPoint y: 93, distance: 107.9
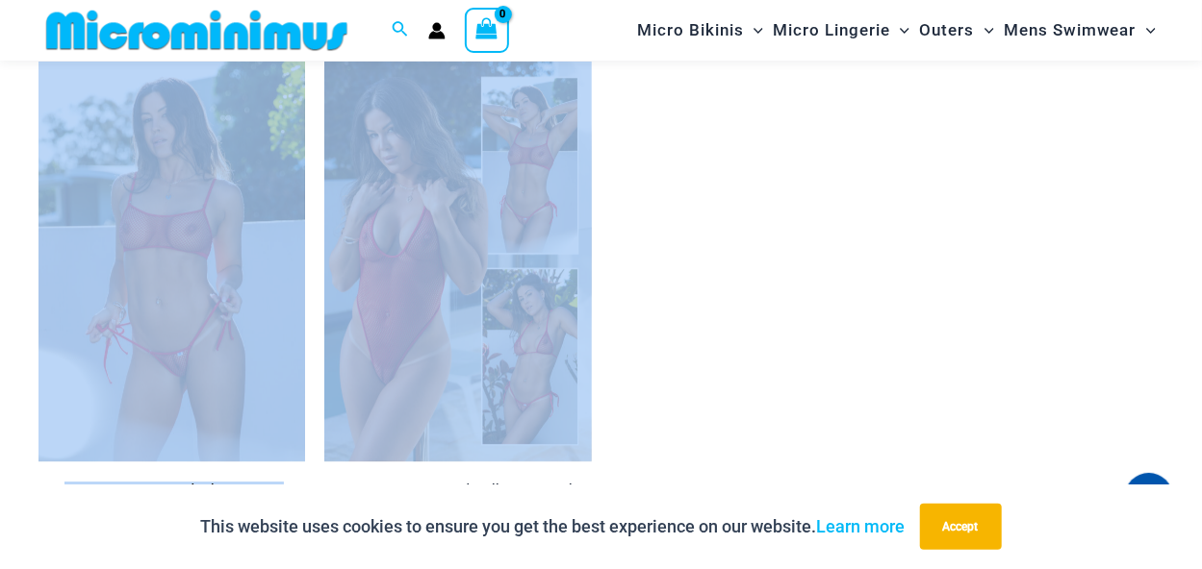
scroll to position [2978, 0]
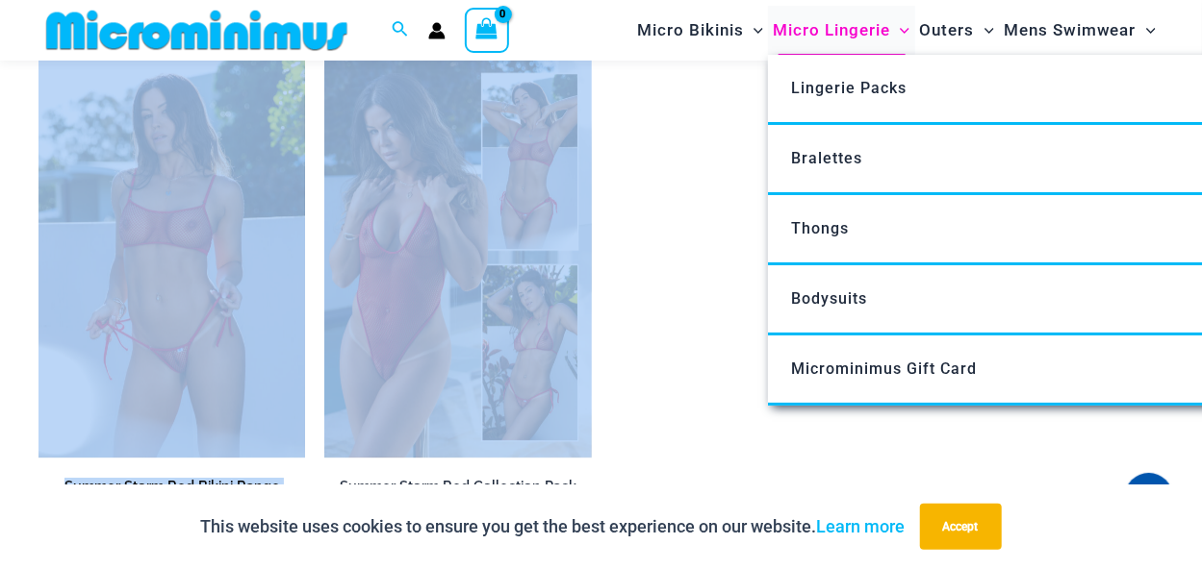
click at [875, 47] on span "Micro Lingerie" at bounding box center [830, 30] width 117 height 49
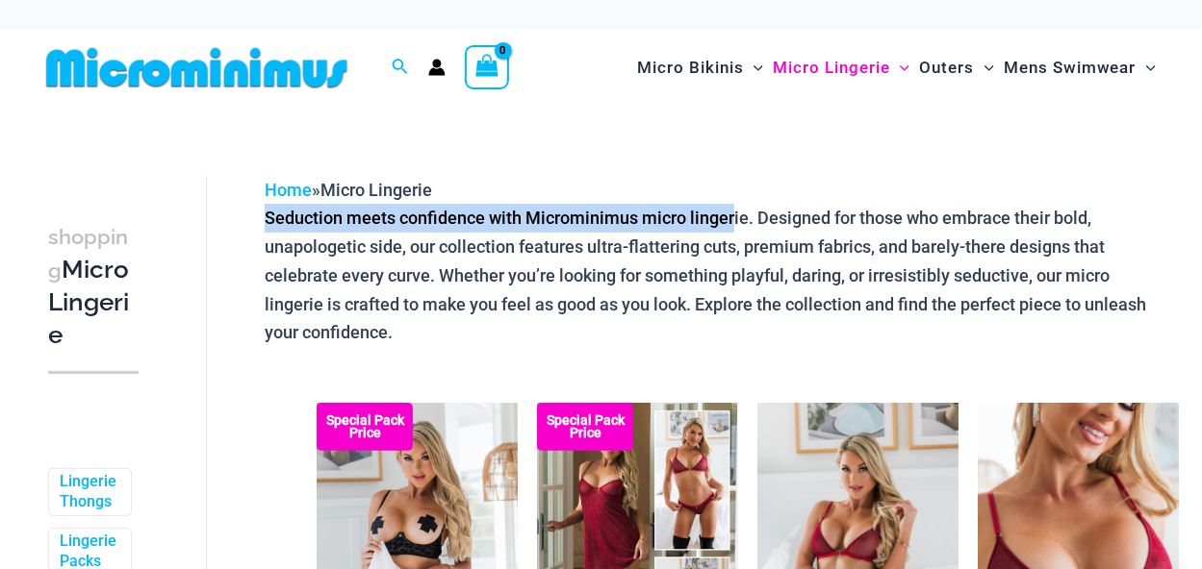
drag, startPoint x: 0, startPoint y: 0, endPoint x: 744, endPoint y: 240, distance: 781.2
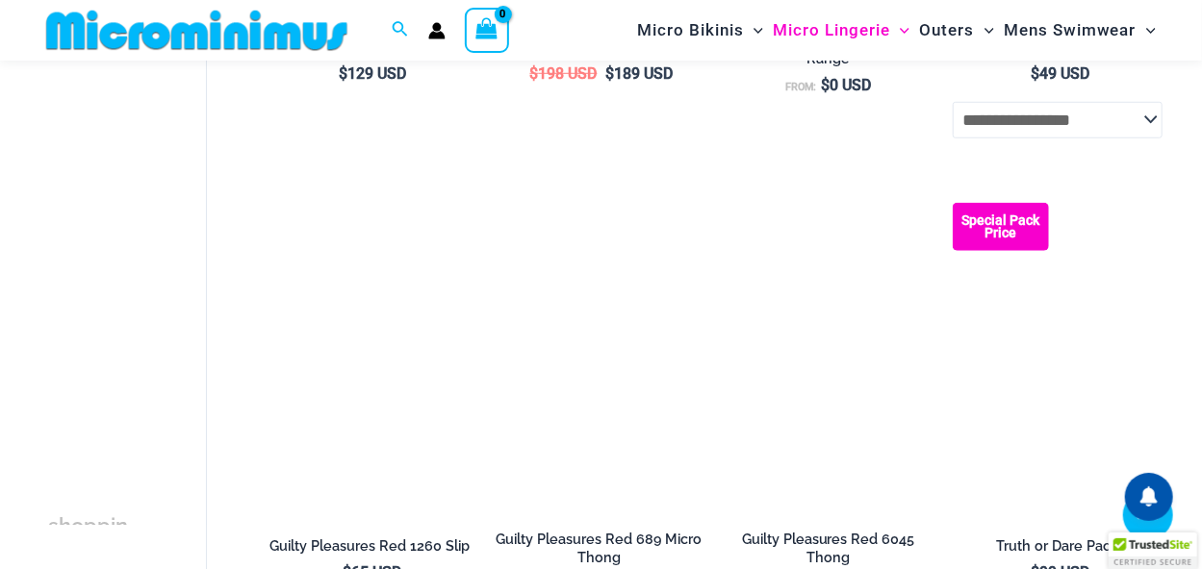
scroll to position [678, 0]
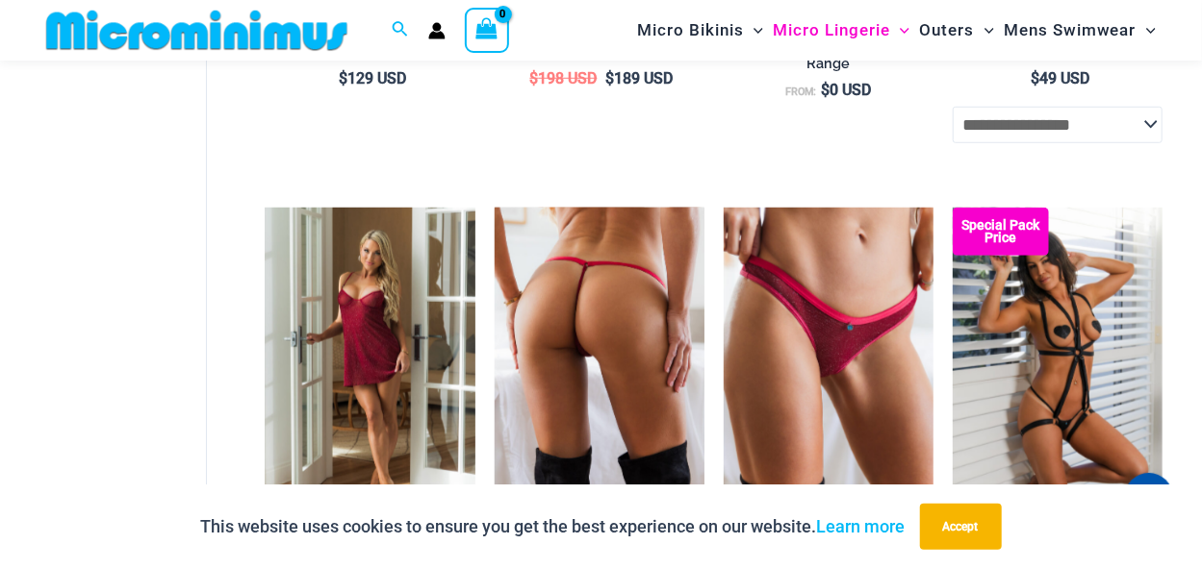
click at [597, 324] on img at bounding box center [599, 365] width 210 height 315
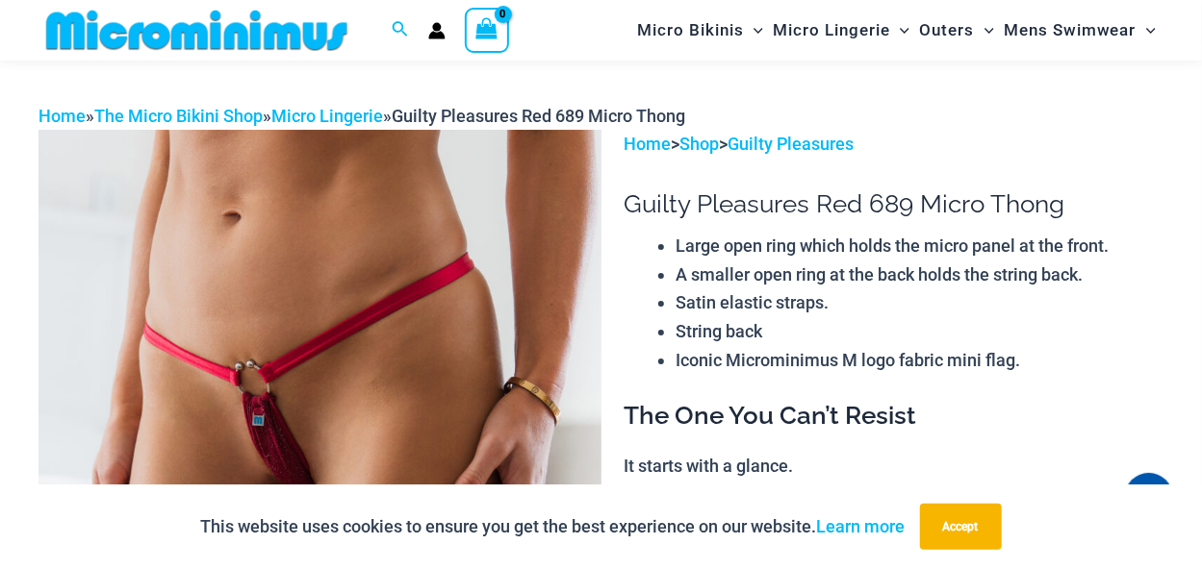
scroll to position [41, 0]
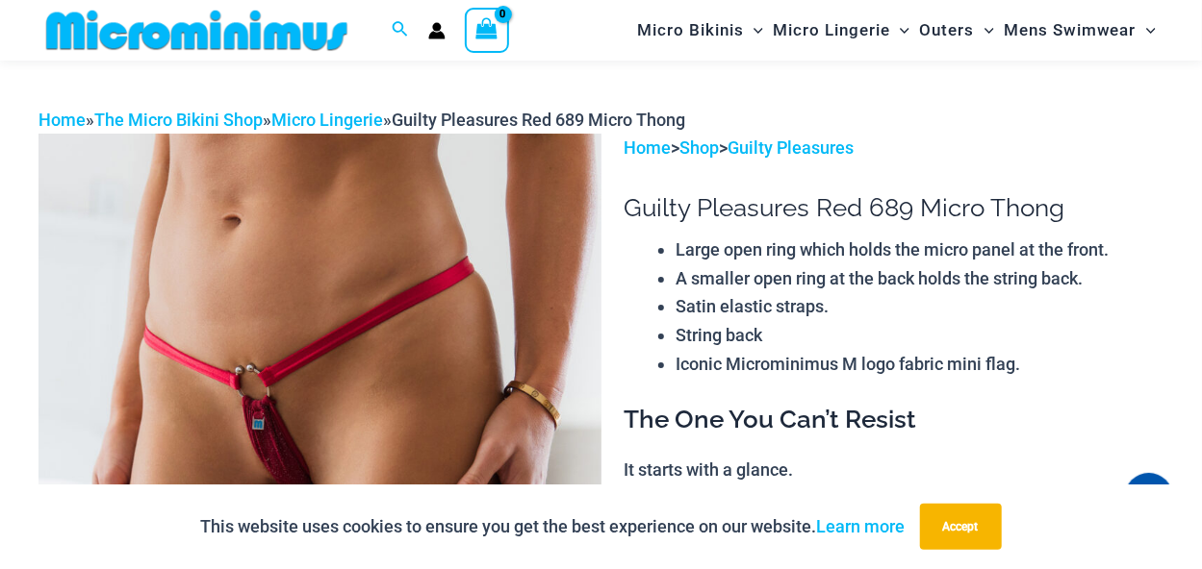
click at [600, 291] on img at bounding box center [319, 556] width 563 height 844
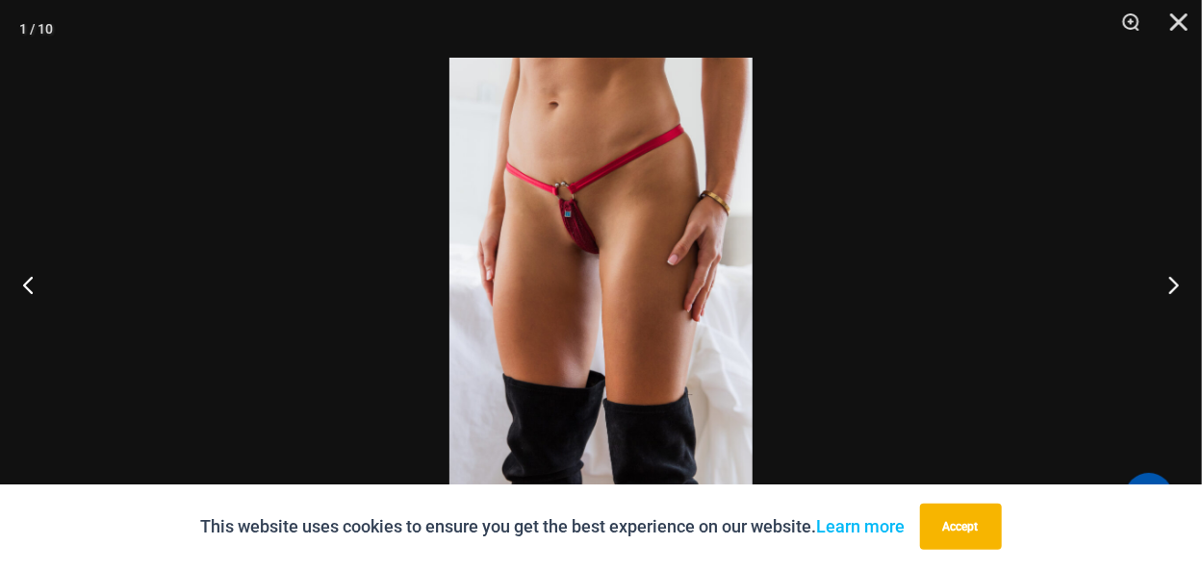
click at [600, 291] on img at bounding box center [600, 285] width 303 height 454
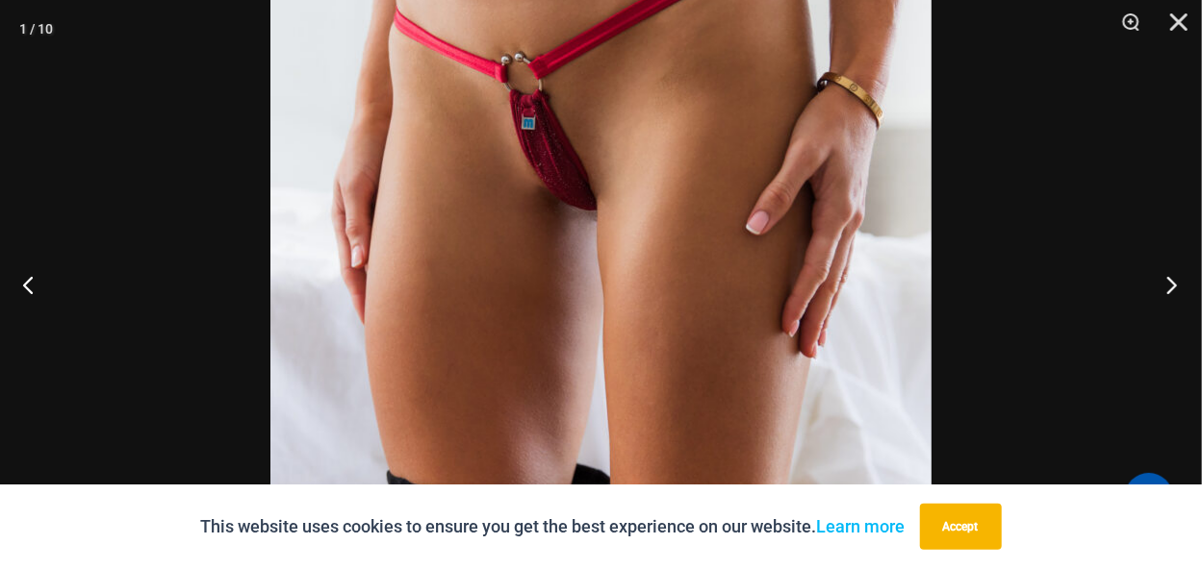
click at [1172, 284] on button "Next" at bounding box center [1165, 285] width 72 height 96
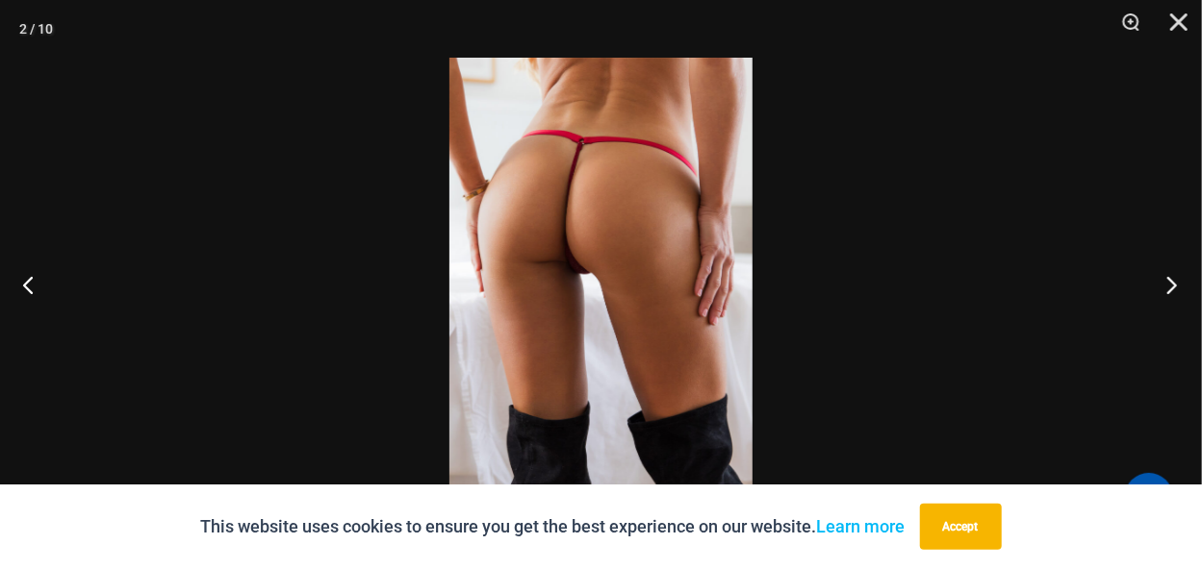
click at [1172, 284] on button "Next" at bounding box center [1165, 285] width 72 height 96
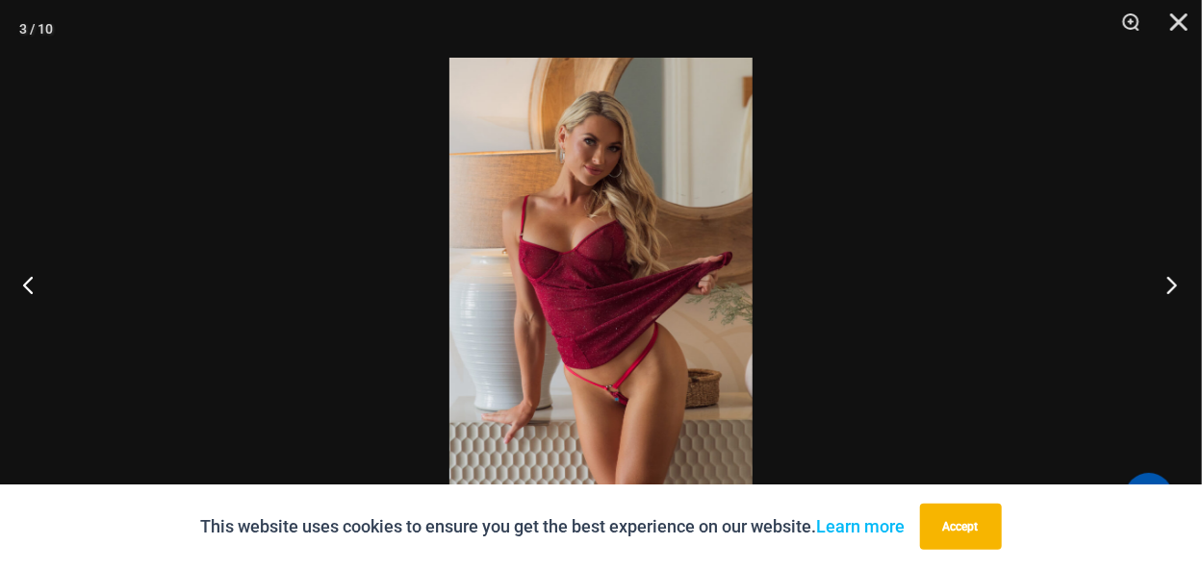
click at [1172, 284] on button "Next" at bounding box center [1165, 285] width 72 height 96
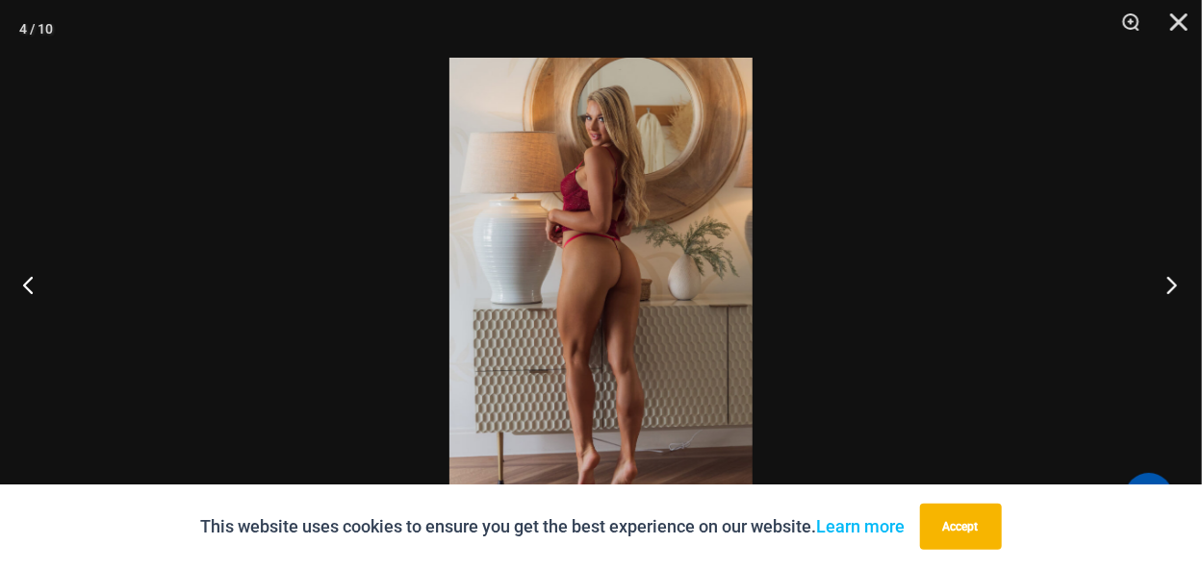
click at [1172, 284] on button "Next" at bounding box center [1165, 285] width 72 height 96
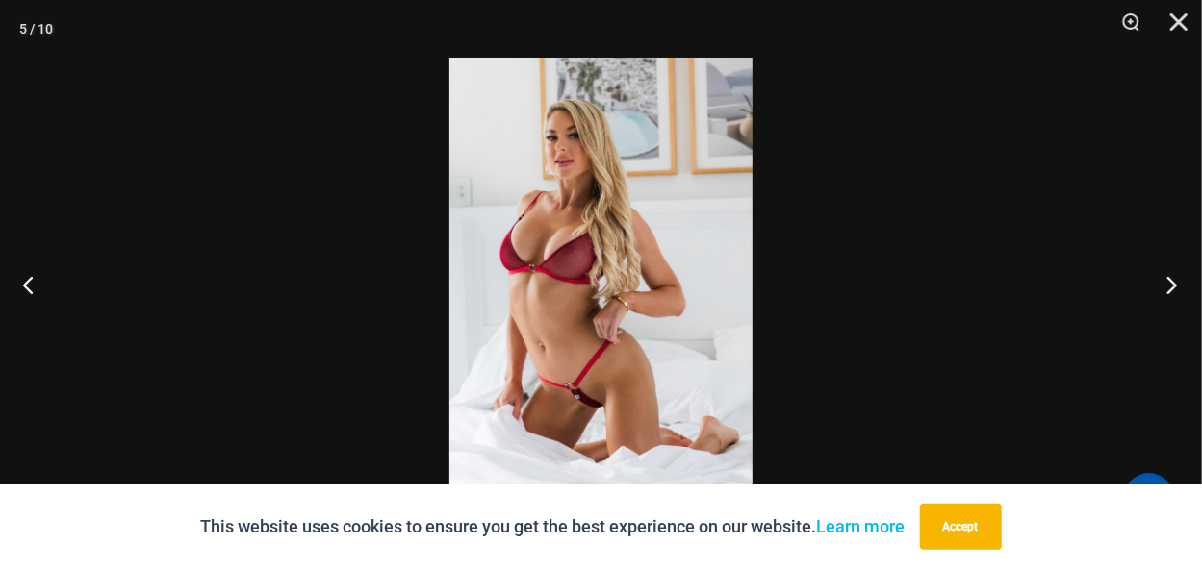
click at [1172, 284] on button "Next" at bounding box center [1165, 285] width 72 height 96
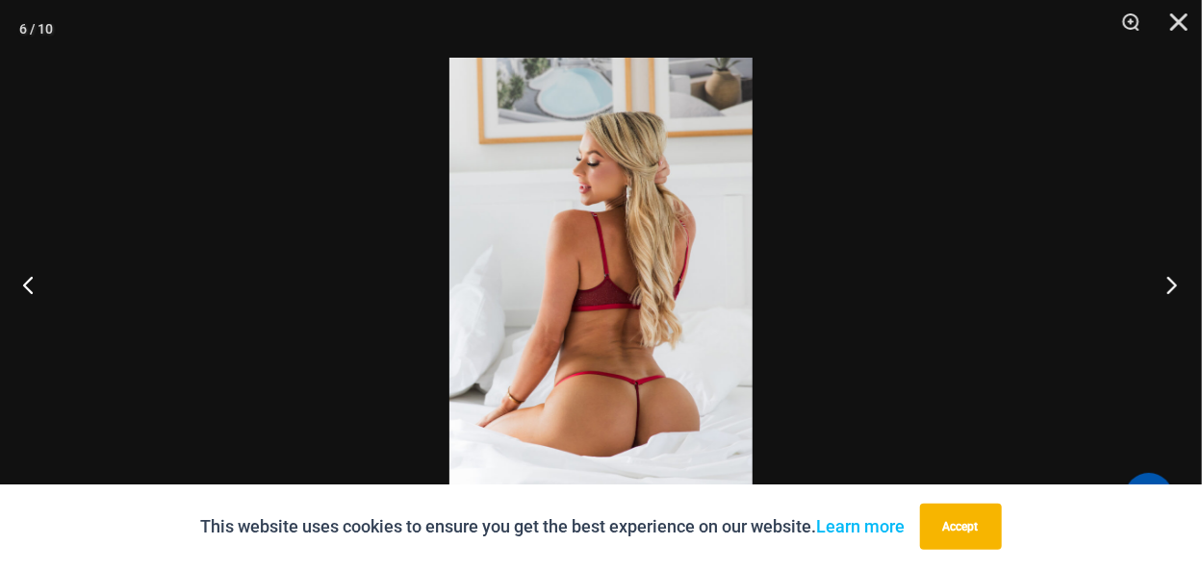
click at [1172, 284] on button "Next" at bounding box center [1165, 285] width 72 height 96
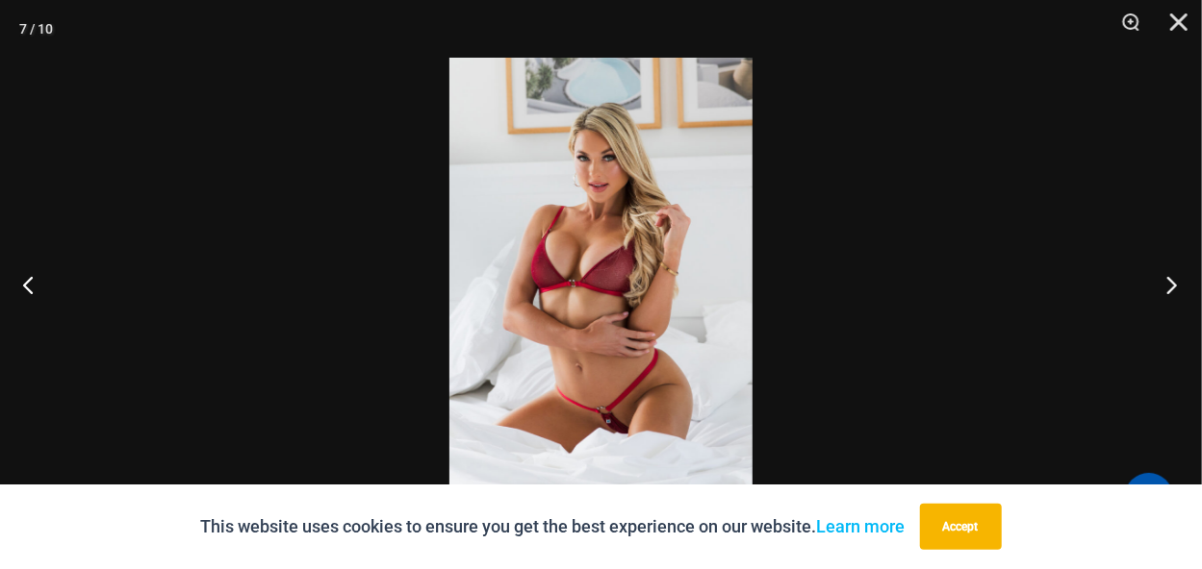
click at [1172, 284] on button "Next" at bounding box center [1165, 285] width 72 height 96
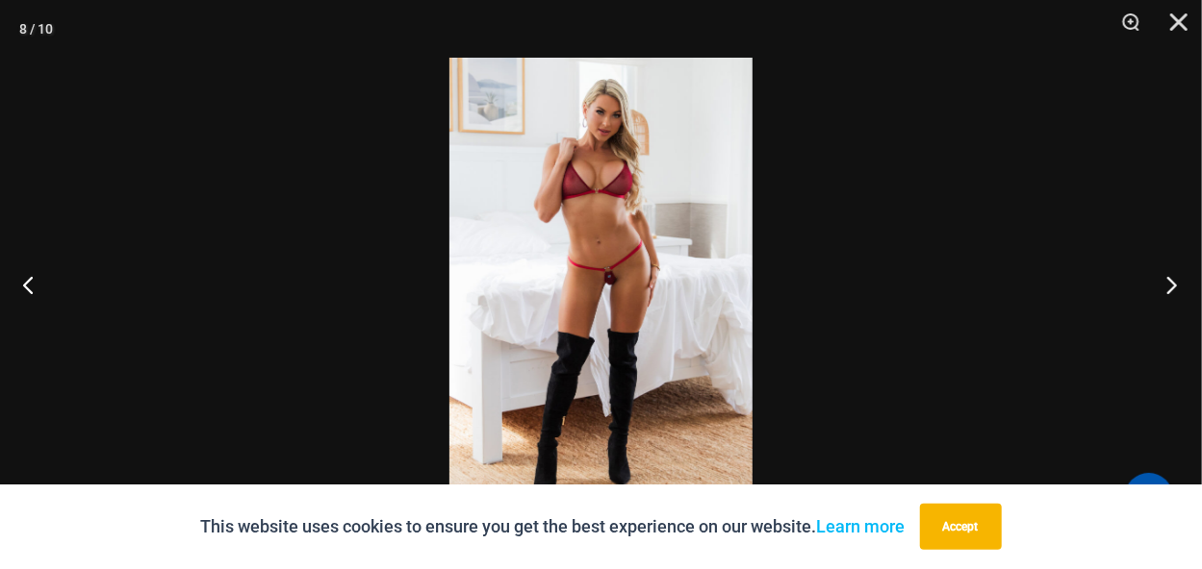
click at [1168, 282] on button "Next" at bounding box center [1165, 285] width 72 height 96
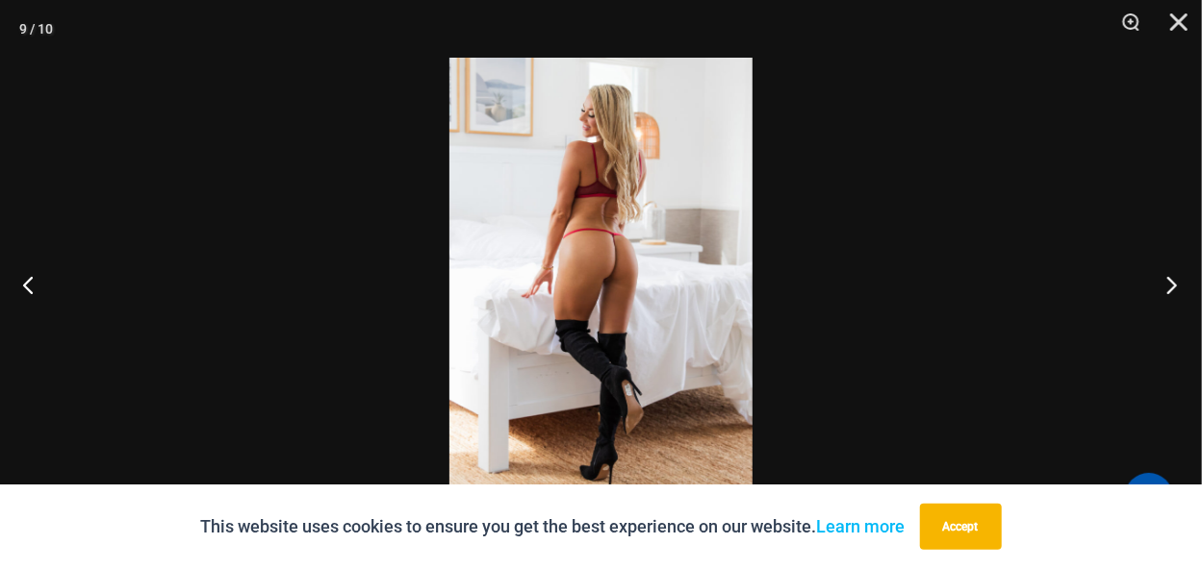
click at [1174, 285] on button "Next" at bounding box center [1165, 285] width 72 height 96
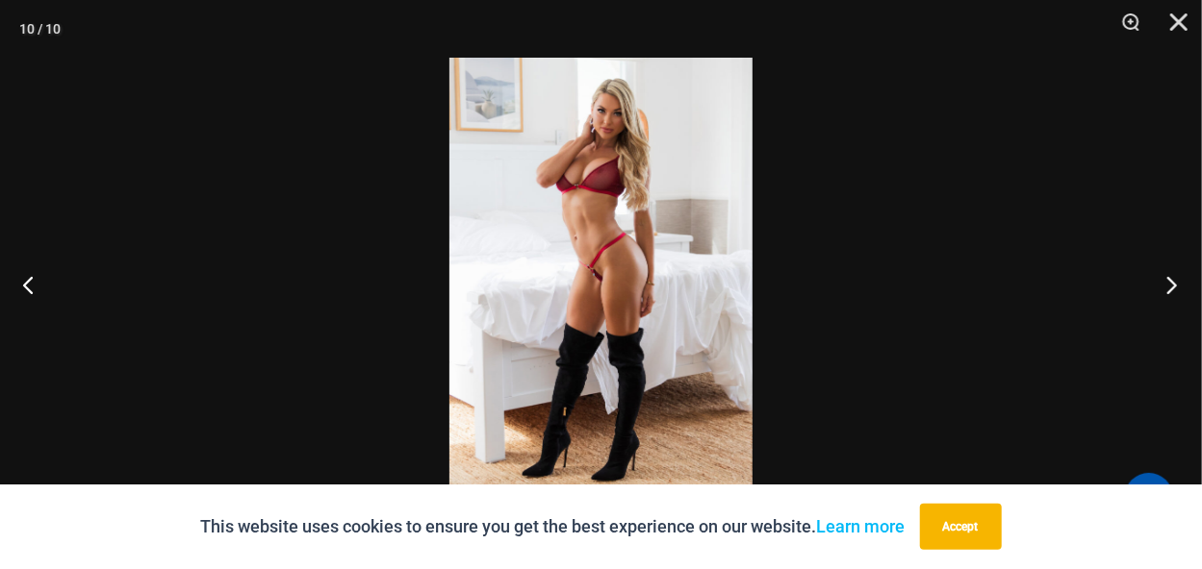
click at [1174, 285] on button "Next" at bounding box center [1165, 285] width 72 height 96
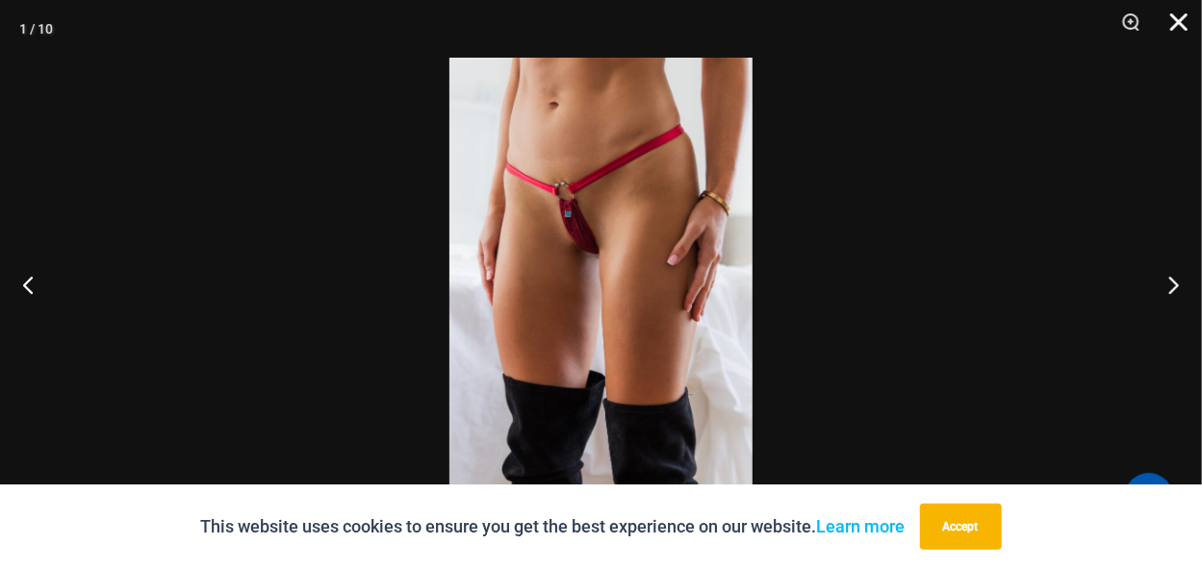
click at [1181, 30] on button "Close" at bounding box center [1172, 29] width 48 height 58
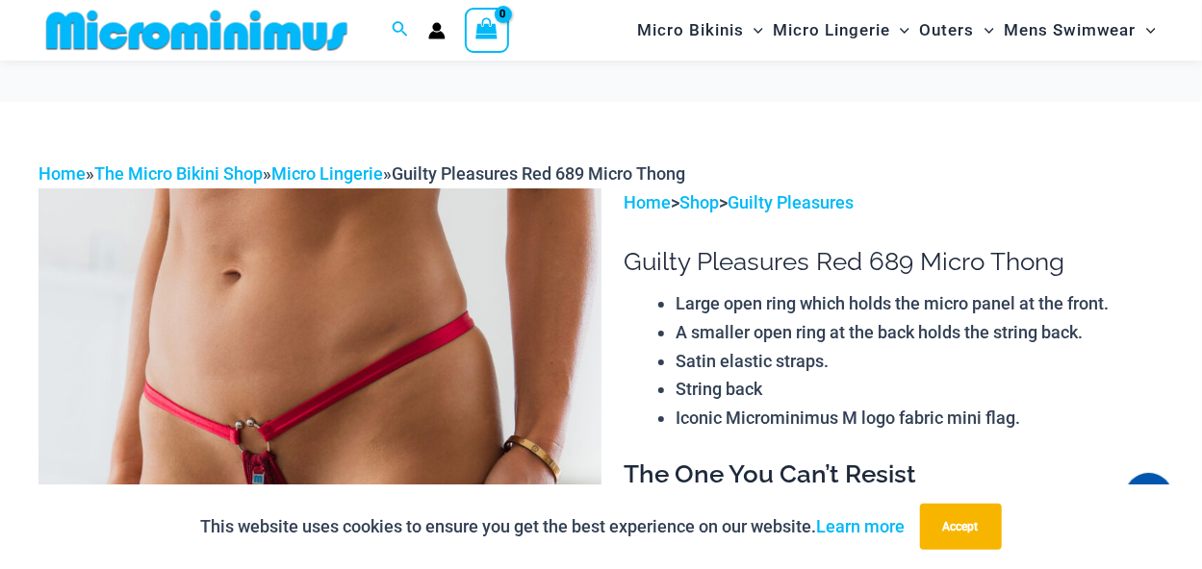
scroll to position [63, 0]
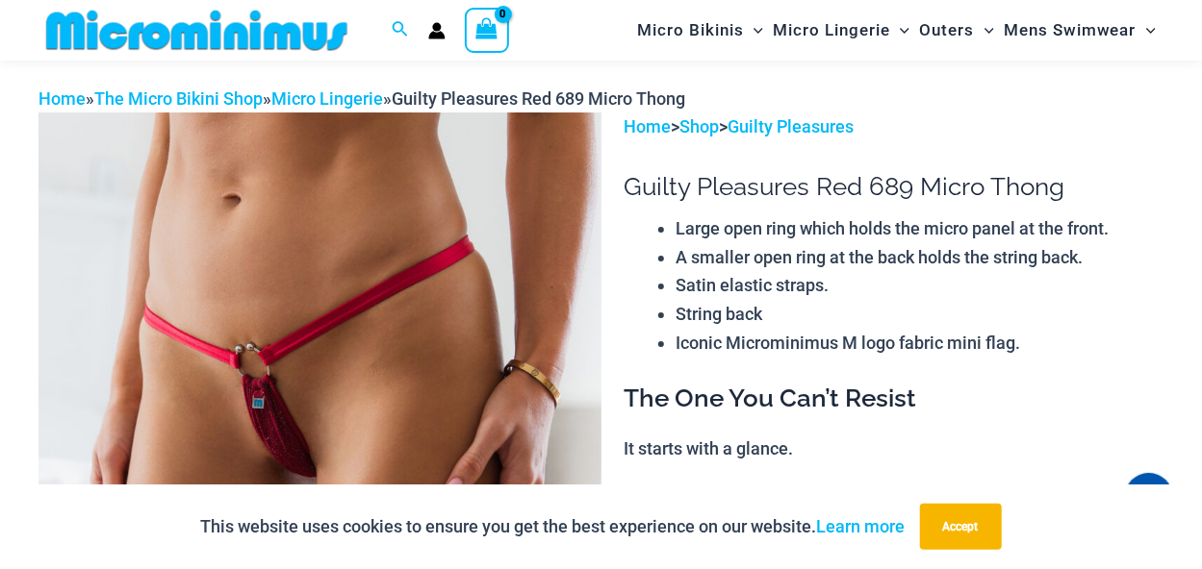
click at [1071, 356] on li "Iconic Microminimus M logo fabric mini flag." at bounding box center [919, 343] width 488 height 29
click at [1073, 330] on li "Iconic Microminimus M logo fabric mini flag." at bounding box center [919, 343] width 488 height 29
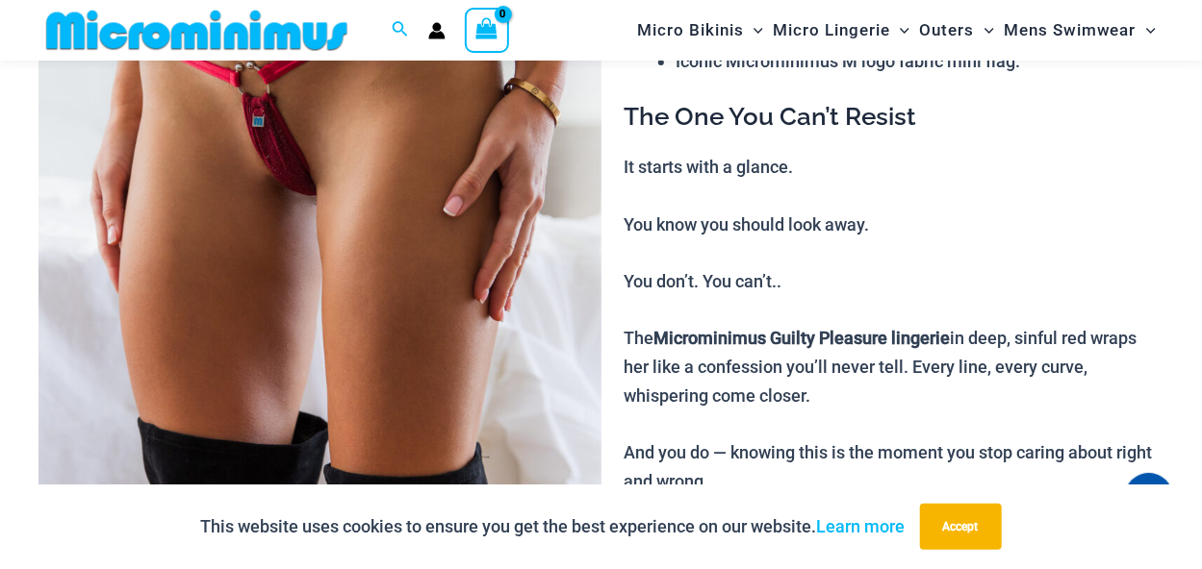
scroll to position [347, 0]
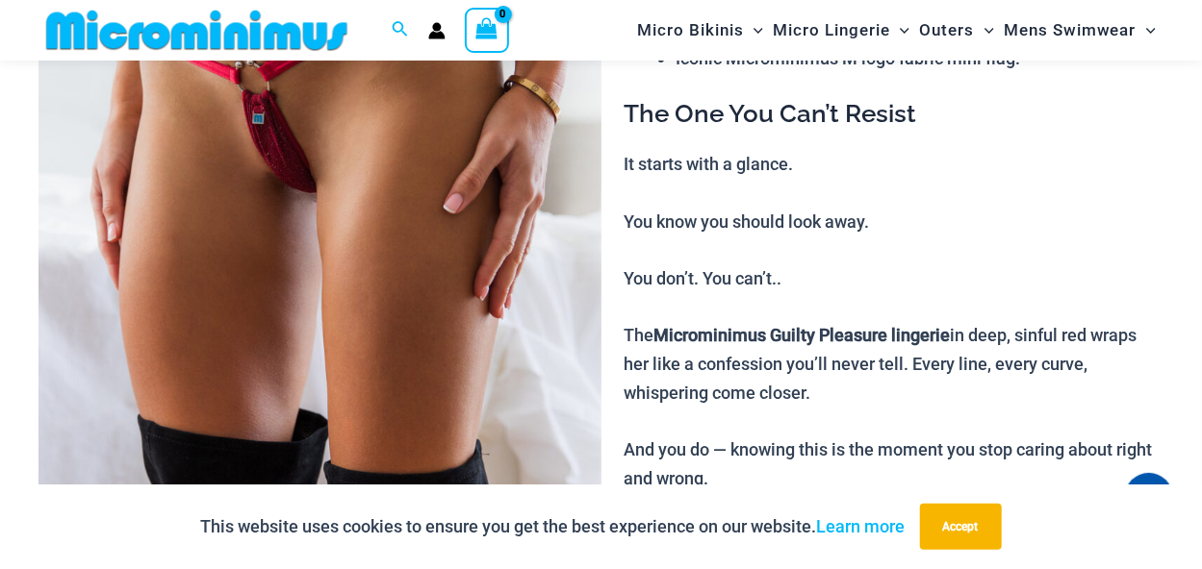
click at [1073, 330] on p "It starts with a glance. You know you should look away. You don’t. You can’t.. …" at bounding box center [893, 364] width 540 height 429
click at [1078, 349] on p "It starts with a glance. You know you should look away. You don’t. You can’t.. …" at bounding box center [893, 364] width 540 height 429
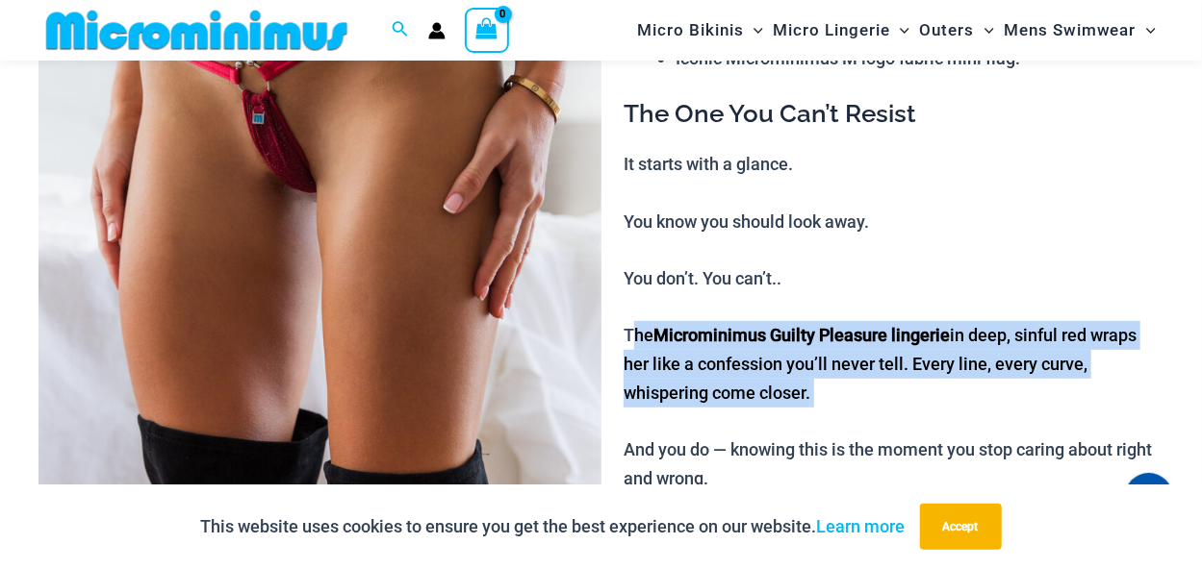
click at [1078, 349] on p "It starts with a glance. You know you should look away. You don’t. You can’t.. …" at bounding box center [893, 364] width 540 height 429
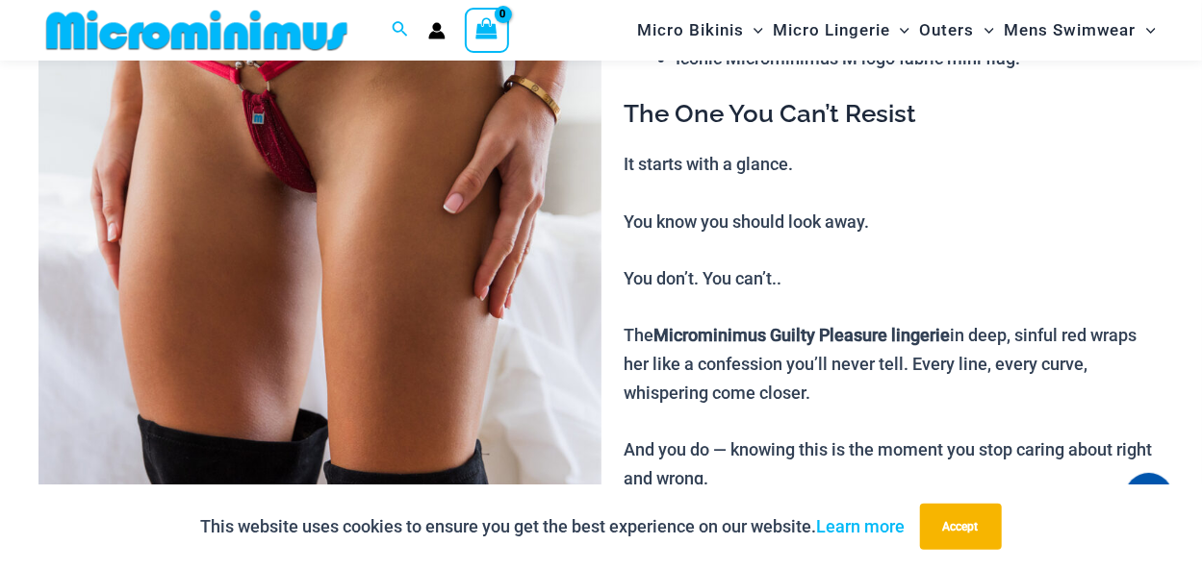
click at [1085, 300] on p "It starts with a glance. You know you should look away. You don’t. You can’t.. …" at bounding box center [893, 364] width 540 height 429
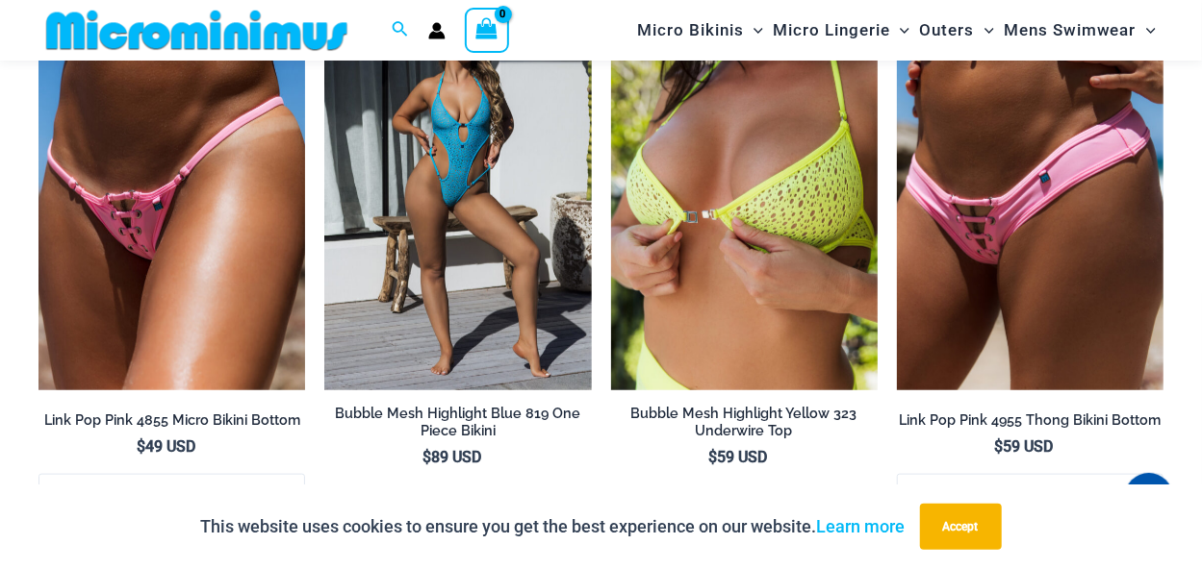
scroll to position [4350, 0]
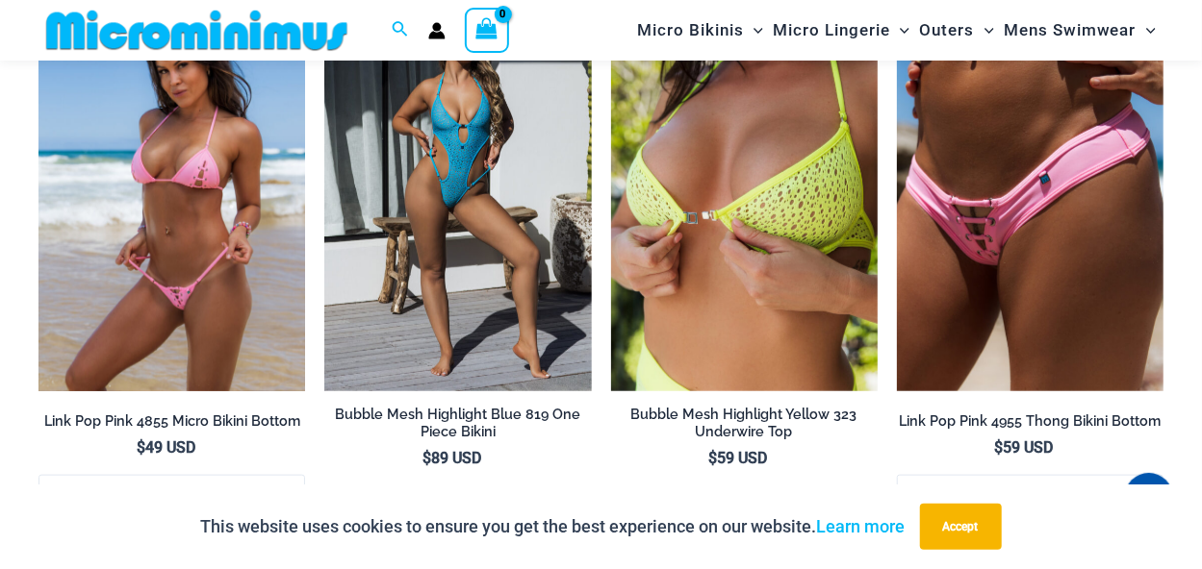
click at [184, 246] on img at bounding box center [171, 191] width 266 height 400
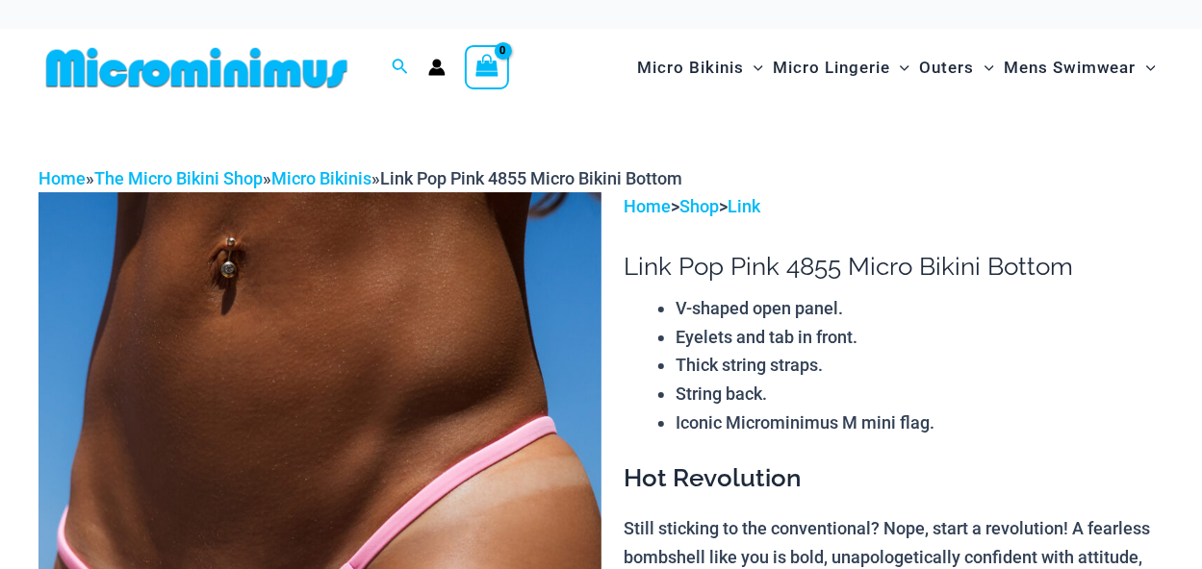
drag, startPoint x: 0, startPoint y: 0, endPoint x: 140, endPoint y: 279, distance: 312.3
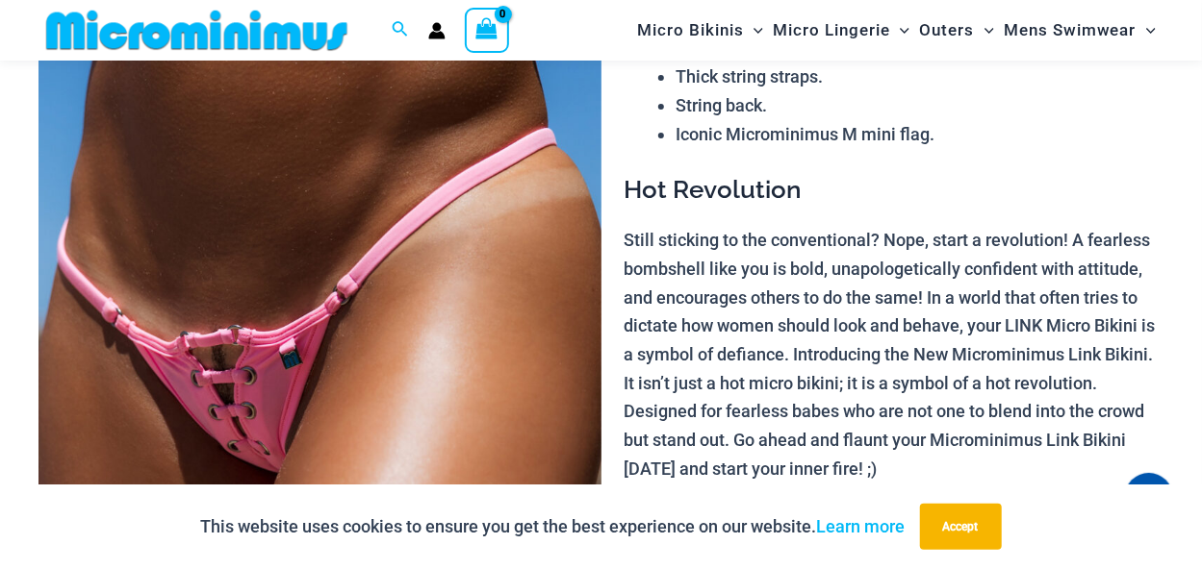
scroll to position [296, 0]
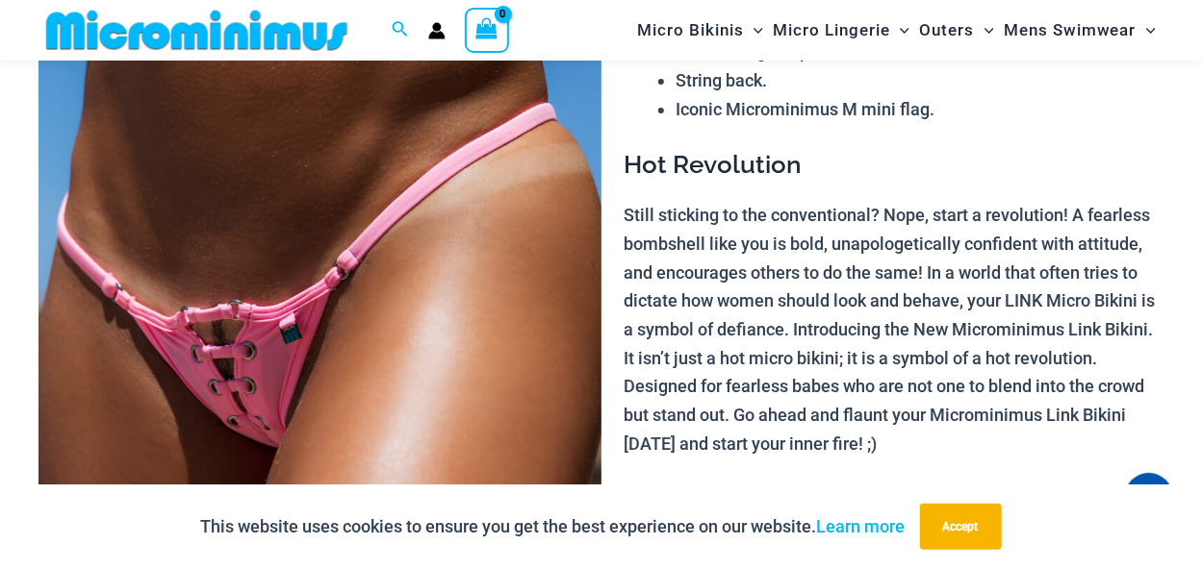
click at [561, 277] on img at bounding box center [319, 301] width 563 height 844
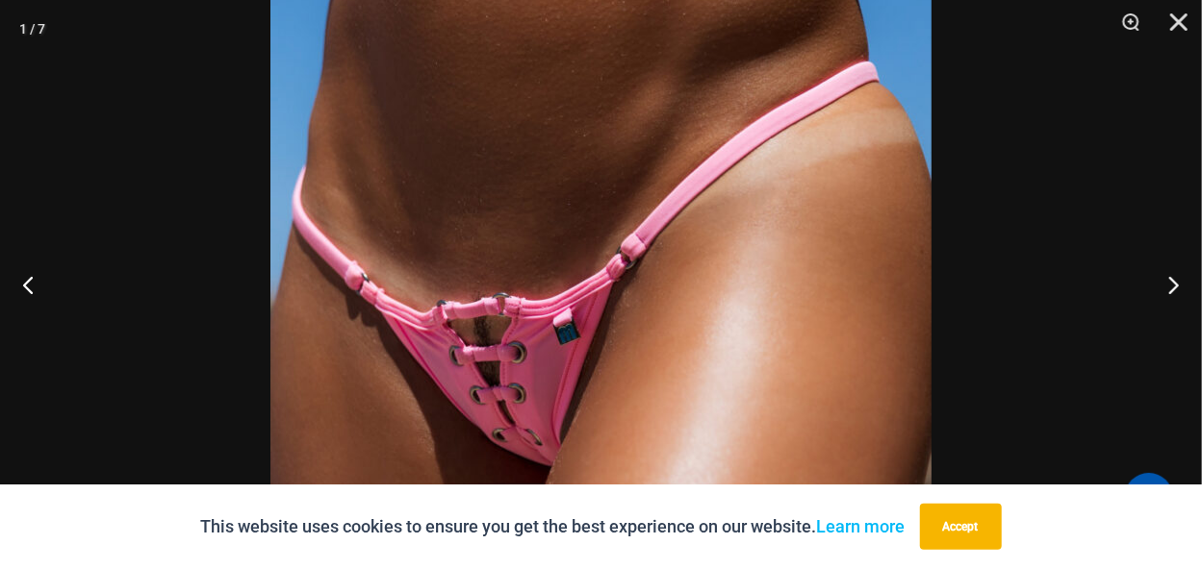
click at [561, 277] on img at bounding box center [600, 293] width 661 height 991
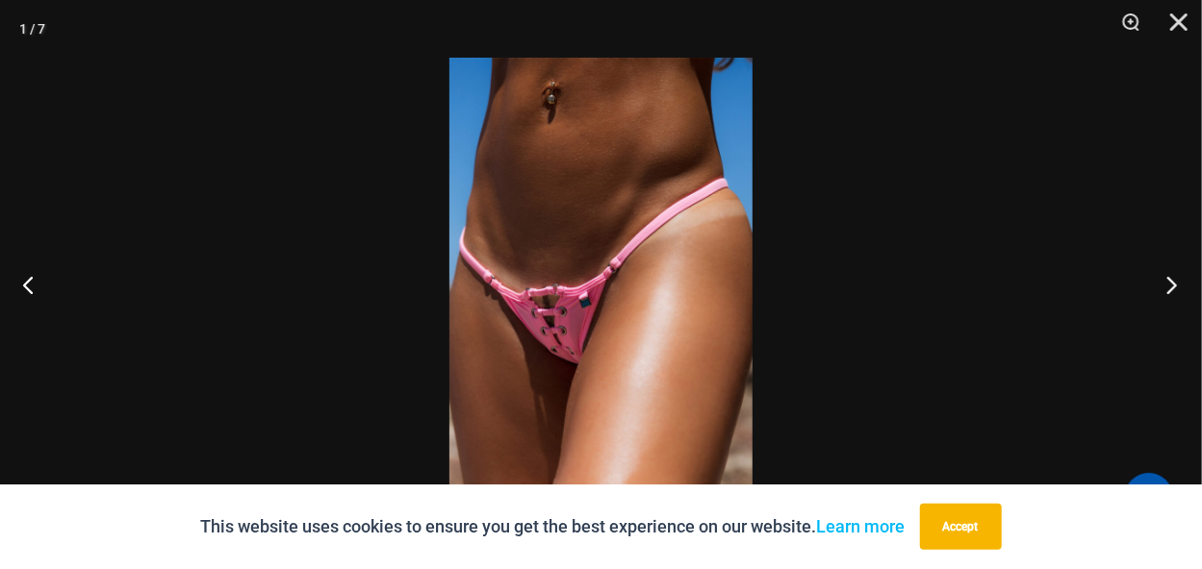
click at [1167, 286] on button "Next" at bounding box center [1165, 285] width 72 height 96
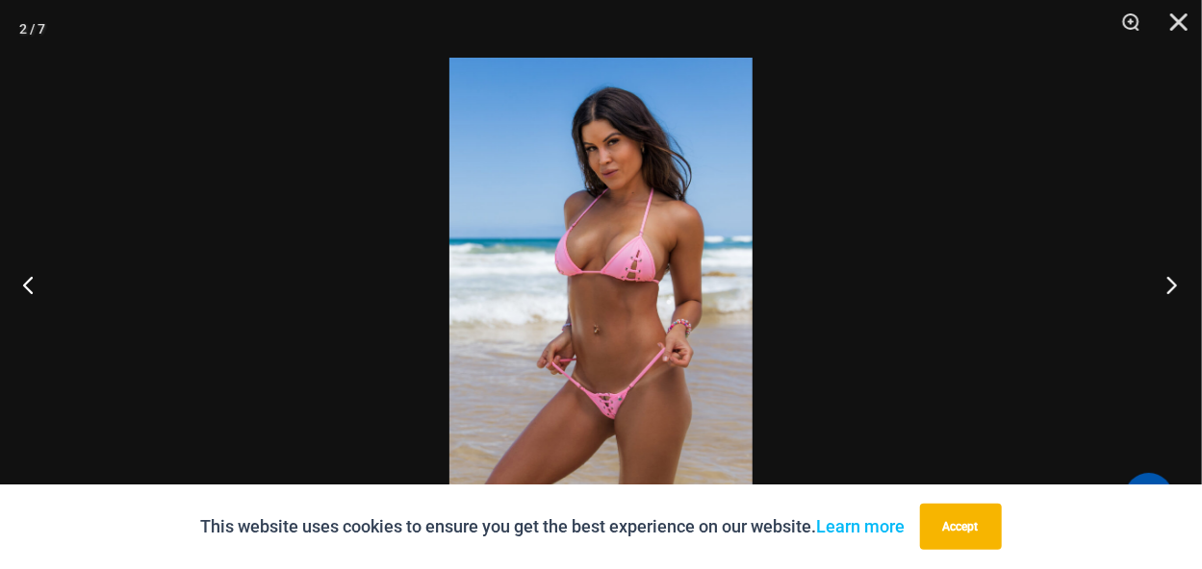
click at [1167, 286] on button "Next" at bounding box center [1165, 285] width 72 height 96
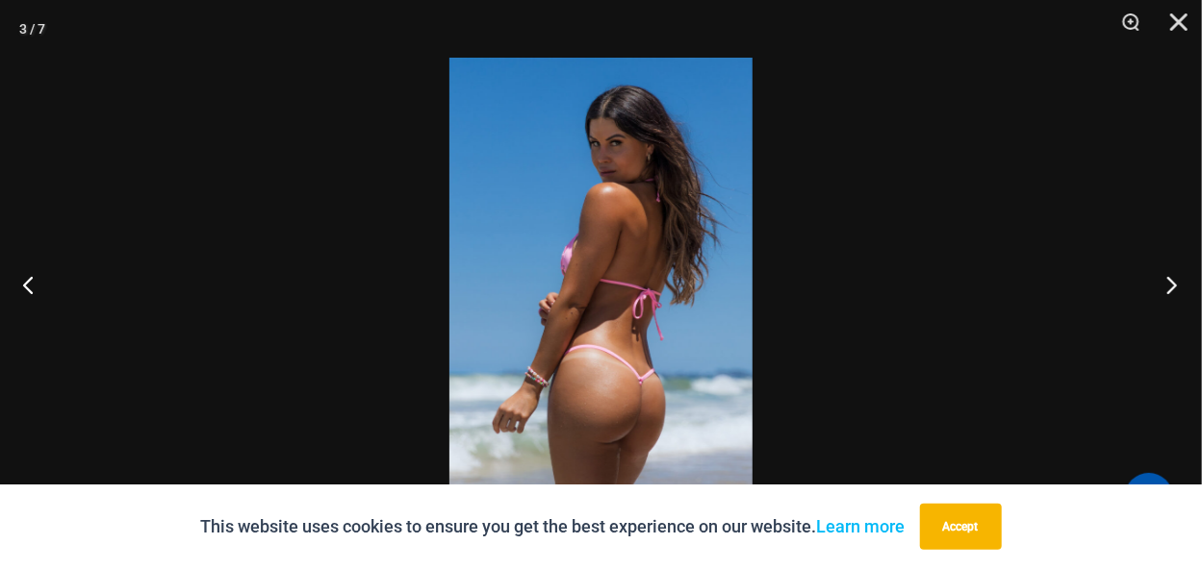
click at [1167, 286] on button "Next" at bounding box center [1165, 285] width 72 height 96
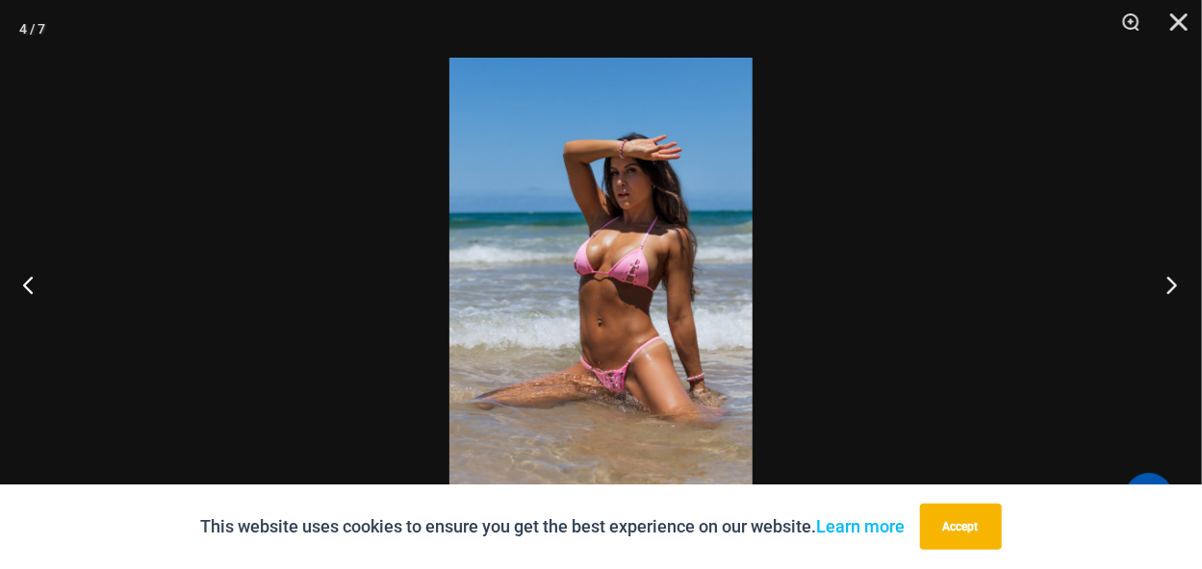
click at [1167, 286] on button "Next" at bounding box center [1165, 285] width 72 height 96
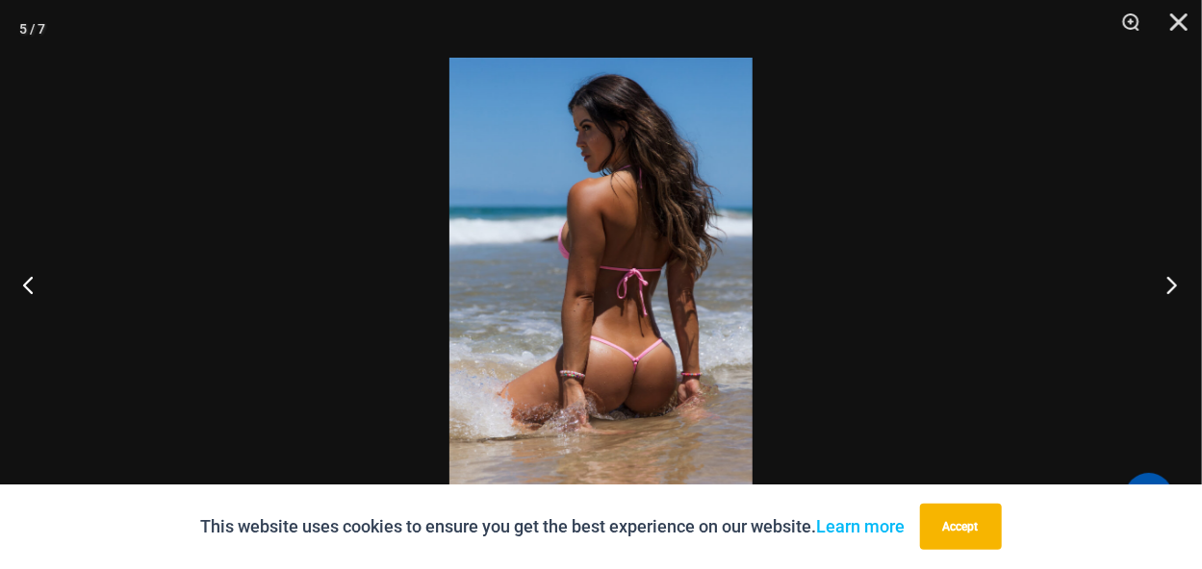
click at [1167, 286] on button "Next" at bounding box center [1165, 285] width 72 height 96
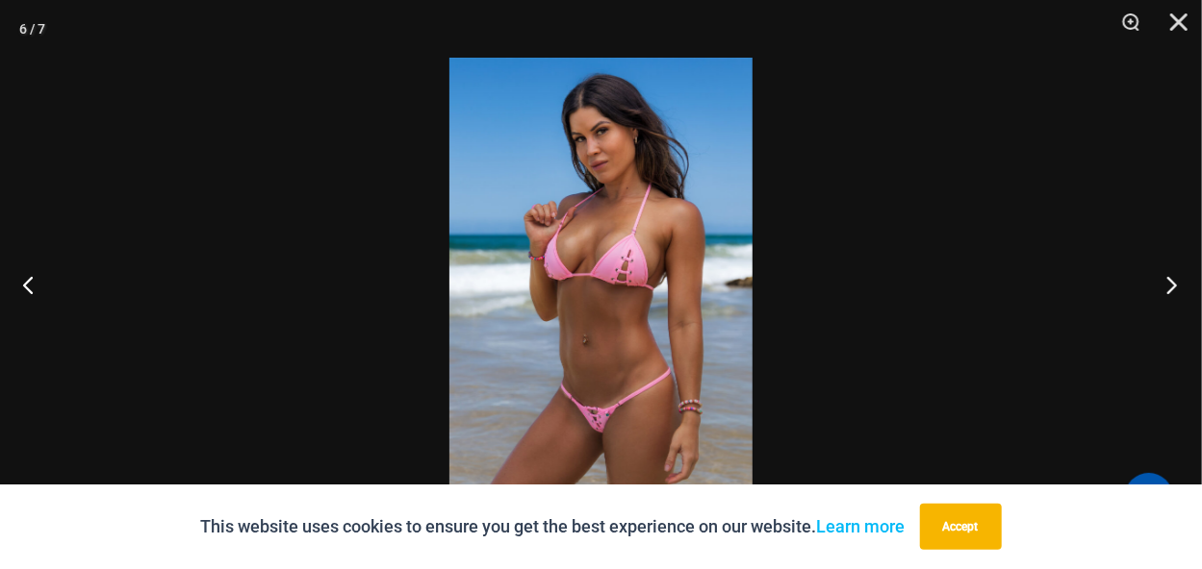
click at [1167, 286] on button "Next" at bounding box center [1165, 285] width 72 height 96
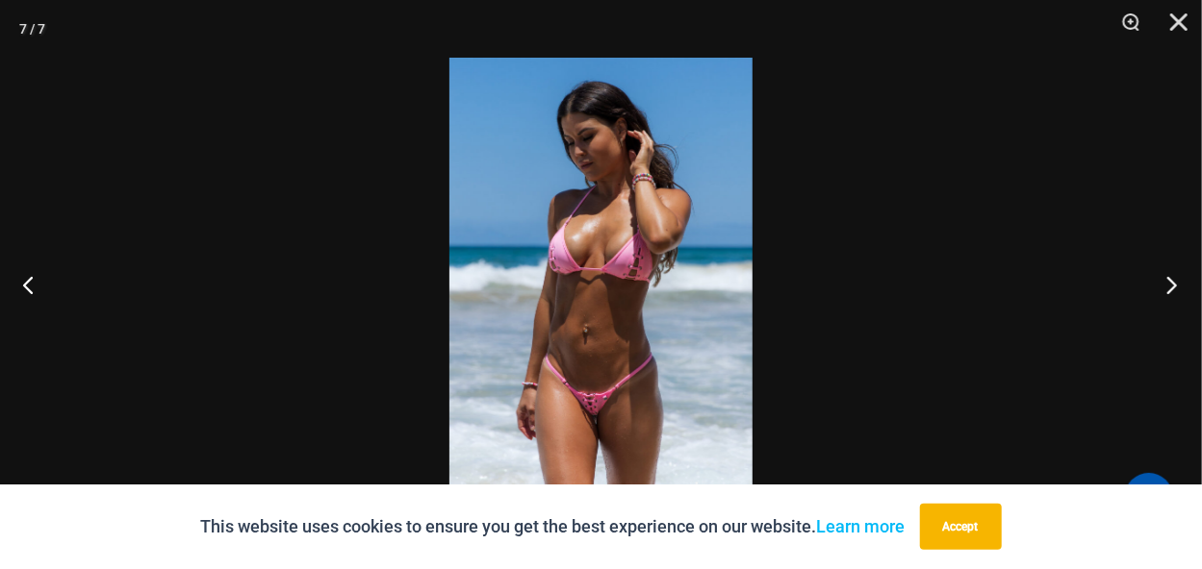
click at [1167, 286] on button "Next" at bounding box center [1165, 285] width 72 height 96
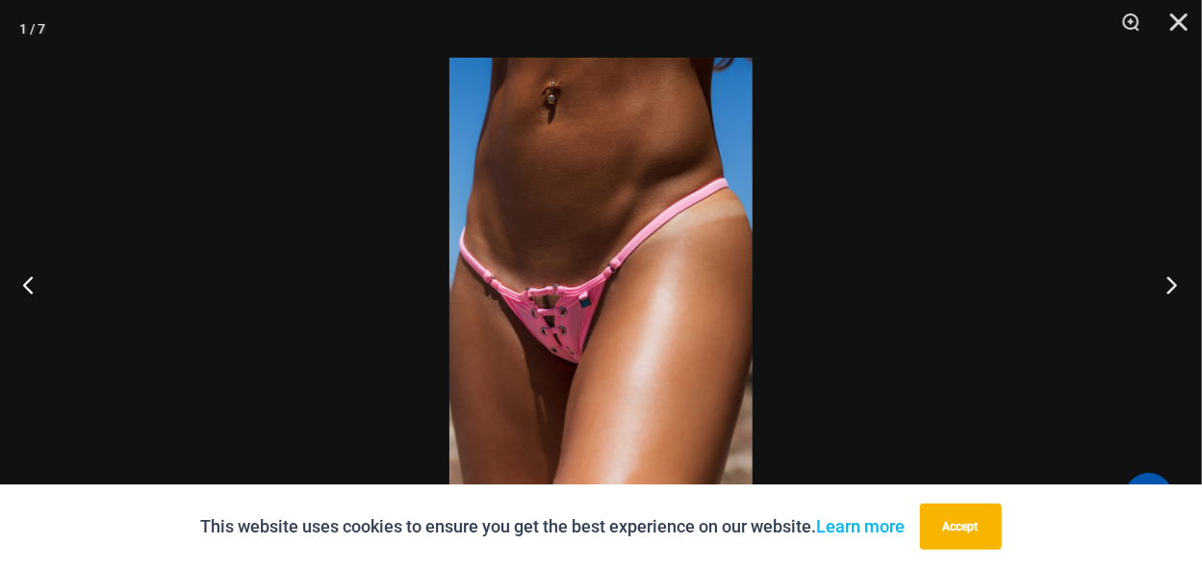
click at [1167, 286] on button "Next" at bounding box center [1165, 285] width 72 height 96
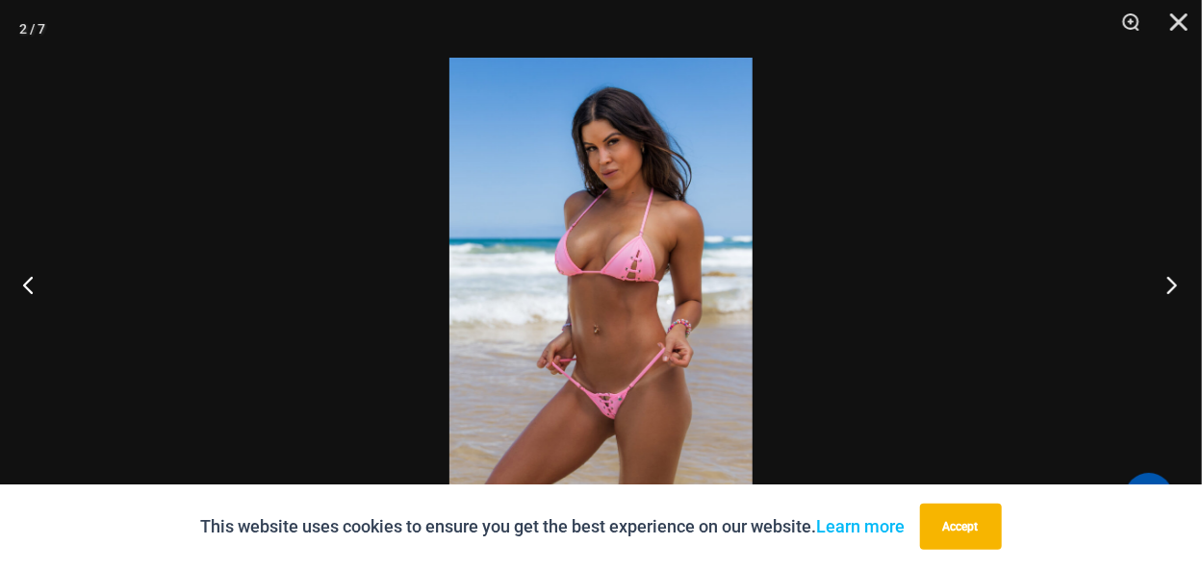
click at [1167, 286] on button "Next" at bounding box center [1165, 285] width 72 height 96
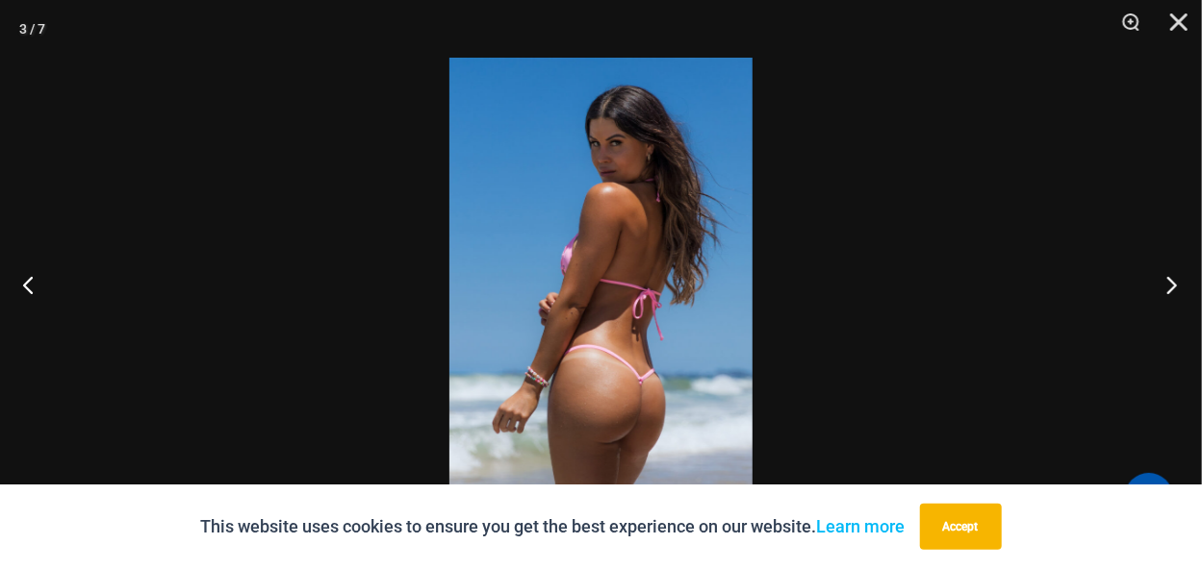
click at [1167, 286] on button "Next" at bounding box center [1165, 285] width 72 height 96
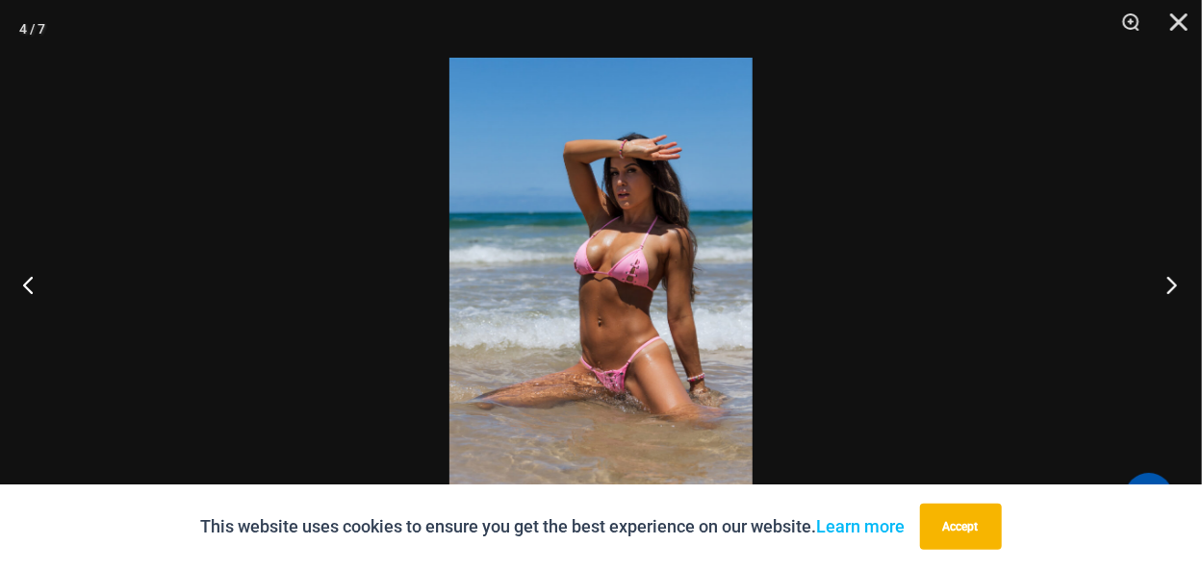
click at [1167, 286] on button "Next" at bounding box center [1165, 285] width 72 height 96
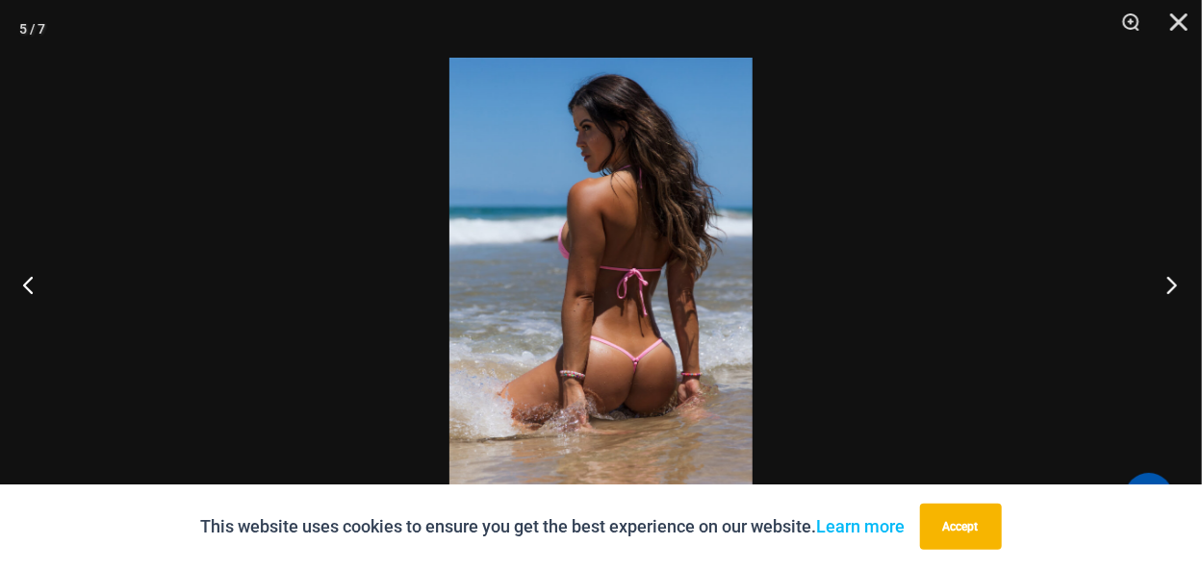
click at [908, 300] on div at bounding box center [601, 284] width 1202 height 569
